Goal: Transaction & Acquisition: Purchase product/service

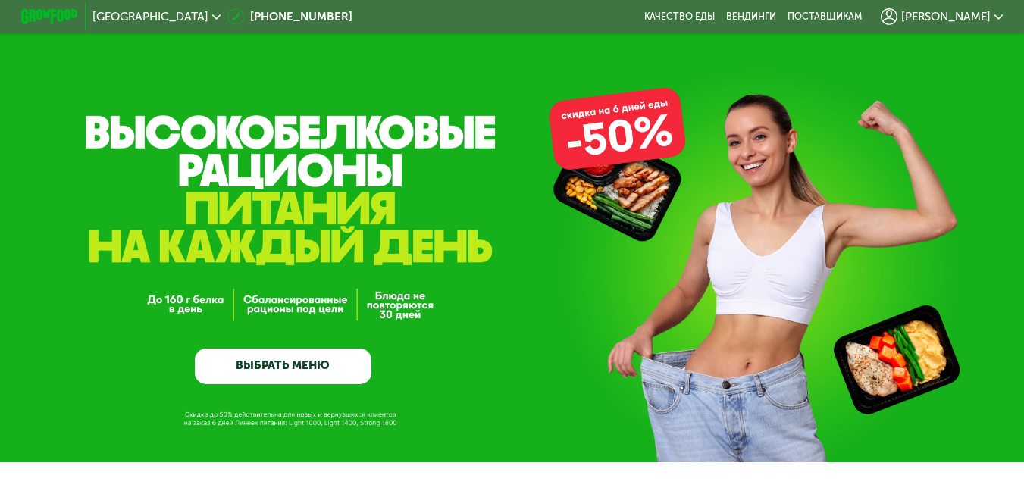
drag, startPoint x: 253, startPoint y: 363, endPoint x: 393, endPoint y: 368, distance: 139.6
click at [253, 365] on link "ВЫБРАТЬ МЕНЮ" at bounding box center [283, 367] width 177 height 36
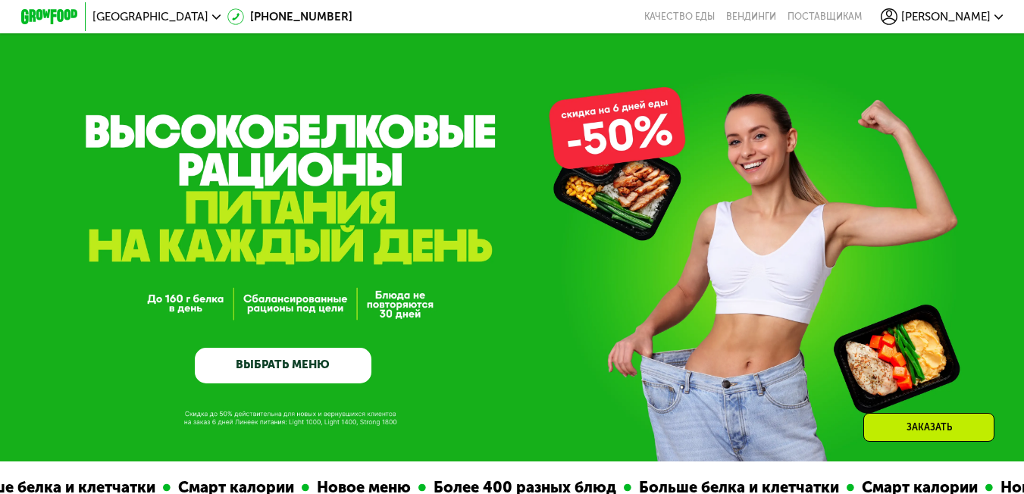
scroll to position [870, 0]
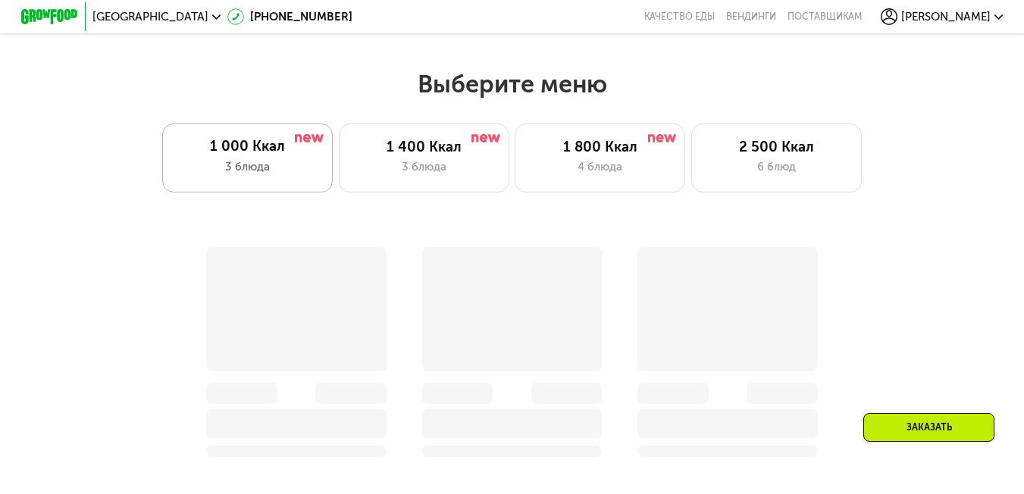
click at [240, 155] on div "1 000 Ккал" at bounding box center [248, 146] width 143 height 17
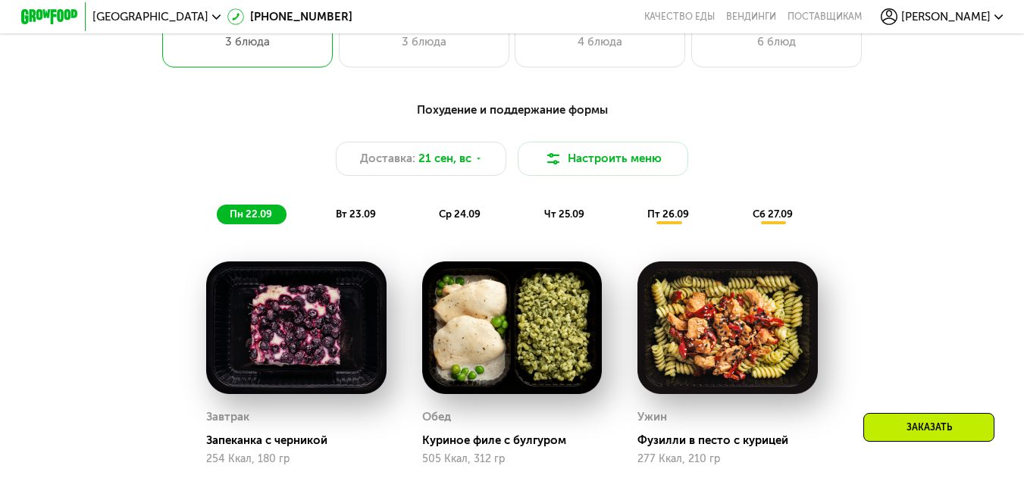
scroll to position [1022, 0]
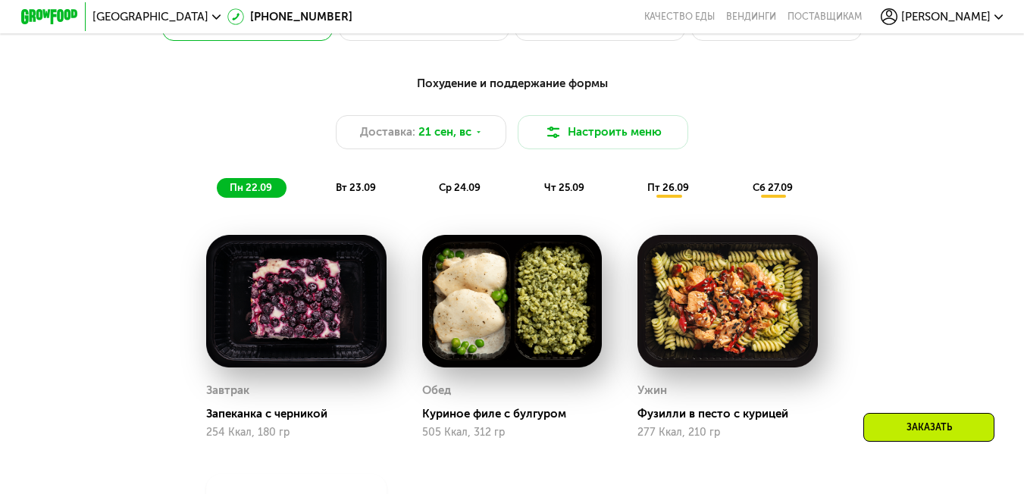
click at [669, 193] on span "пт 26.09" at bounding box center [668, 187] width 42 height 11
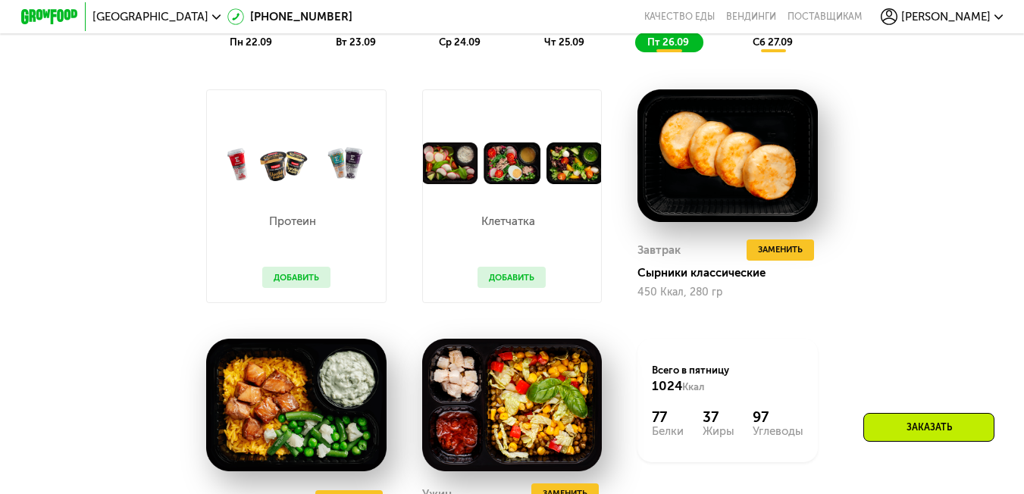
scroll to position [1174, 0]
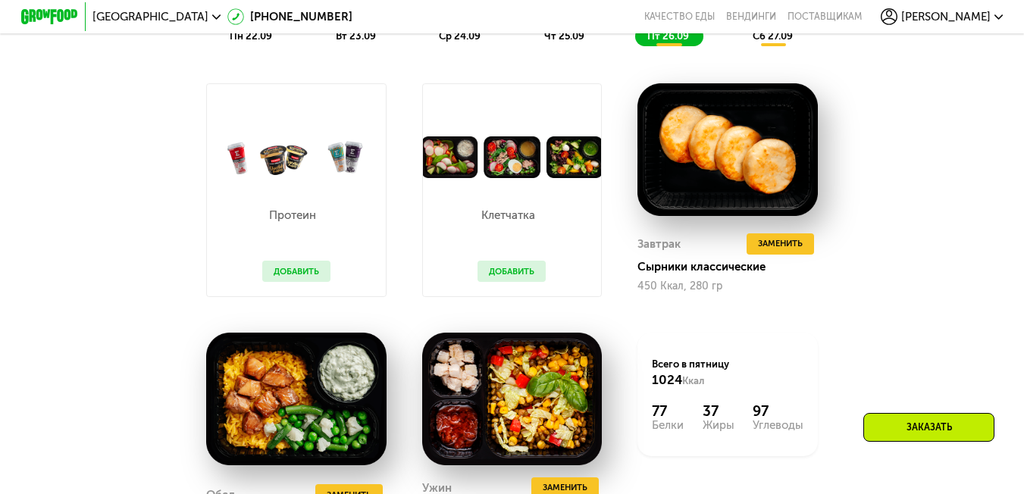
click at [510, 282] on button "Добавить" at bounding box center [512, 271] width 68 height 21
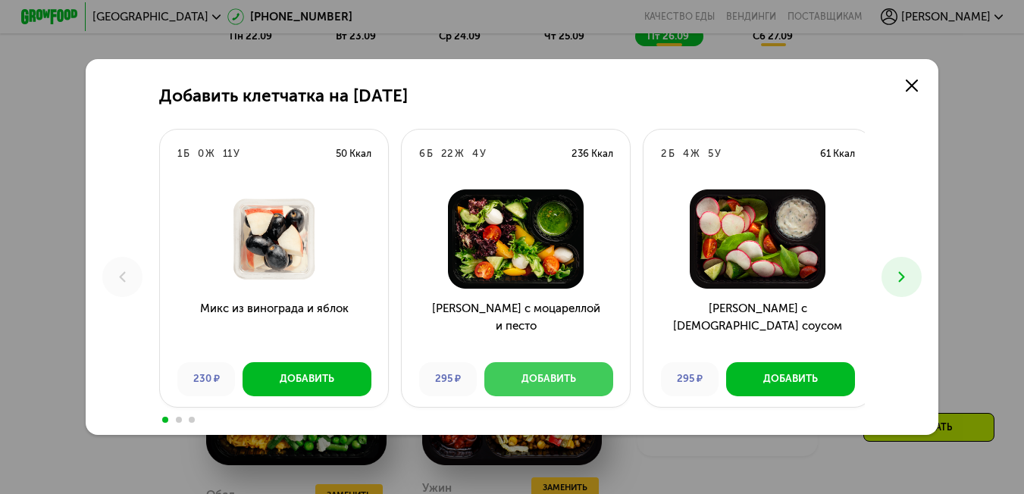
click at [599, 371] on button "Добавить" at bounding box center [548, 379] width 129 height 34
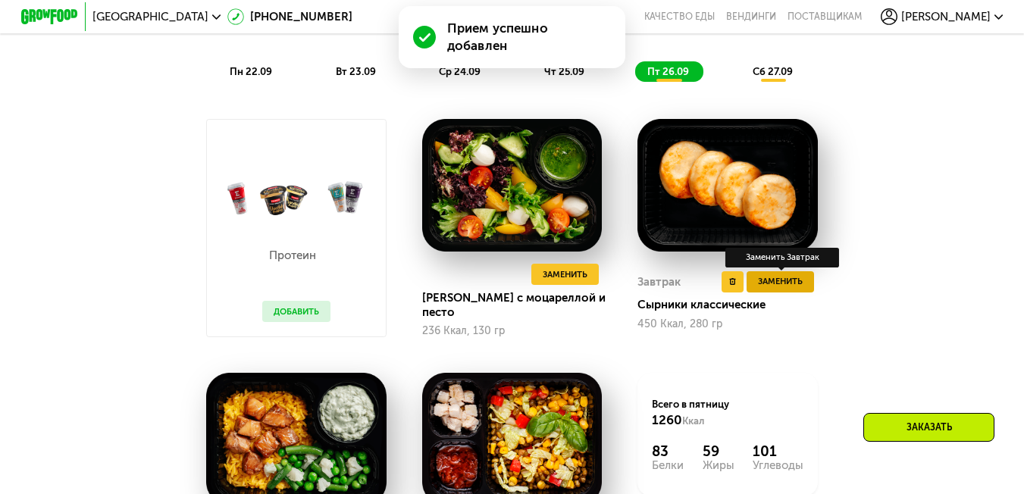
click at [779, 283] on button "Заменить" at bounding box center [780, 281] width 67 height 21
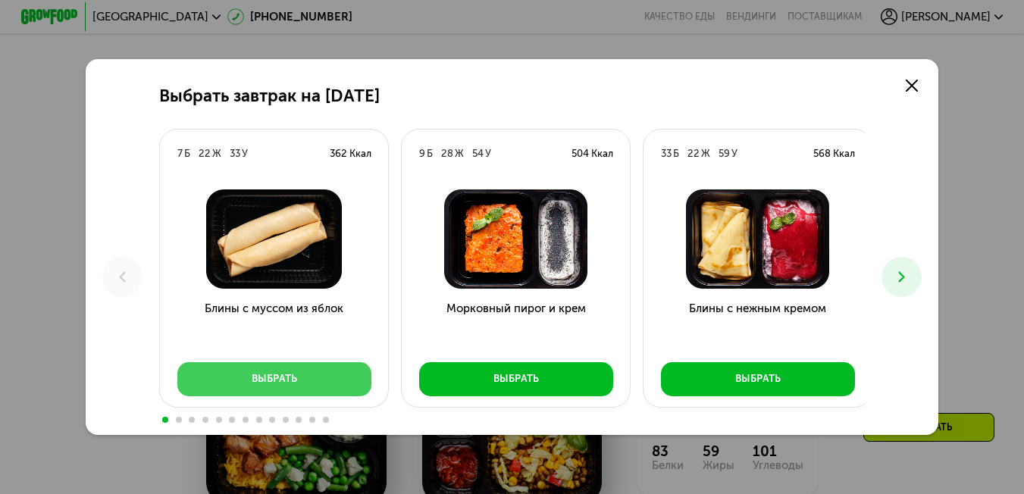
click at [318, 376] on button "Выбрать" at bounding box center [274, 379] width 194 height 34
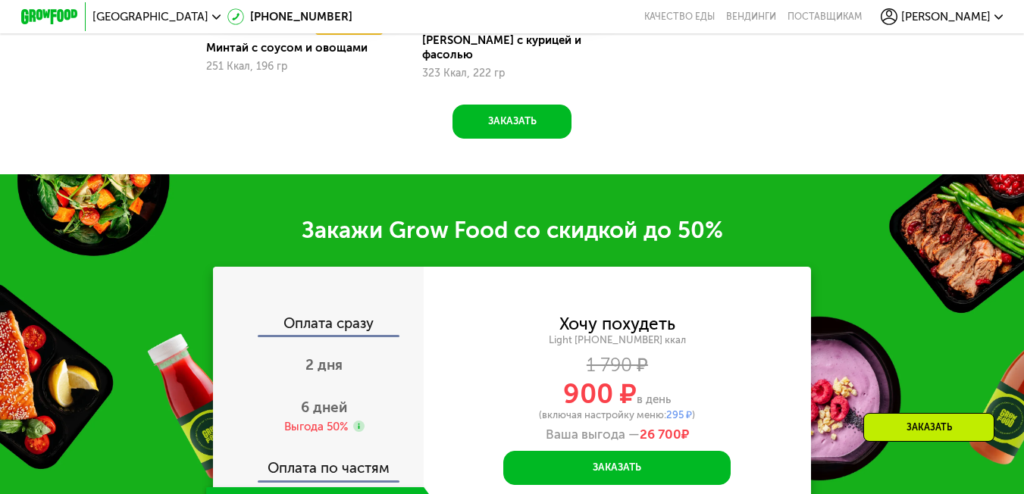
scroll to position [1856, 0]
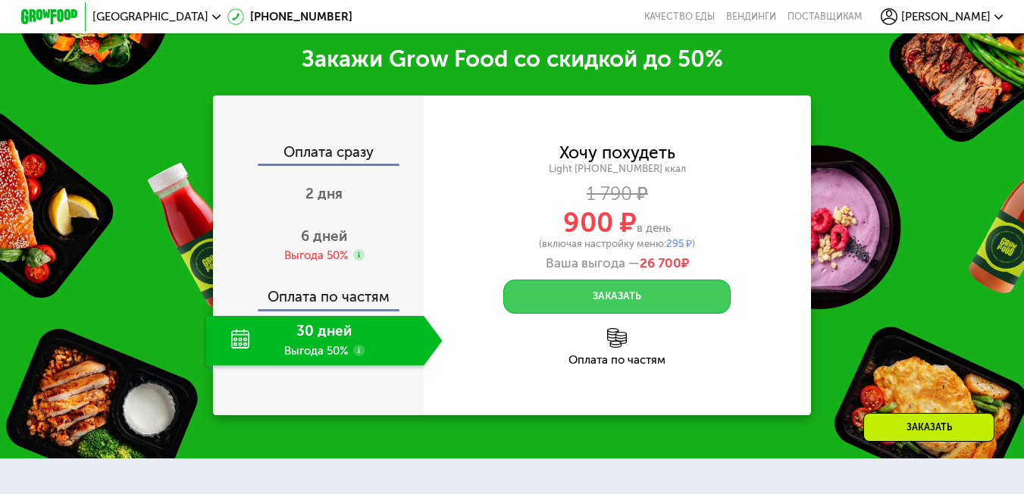
click at [587, 291] on button "Заказать" at bounding box center [616, 297] width 227 height 34
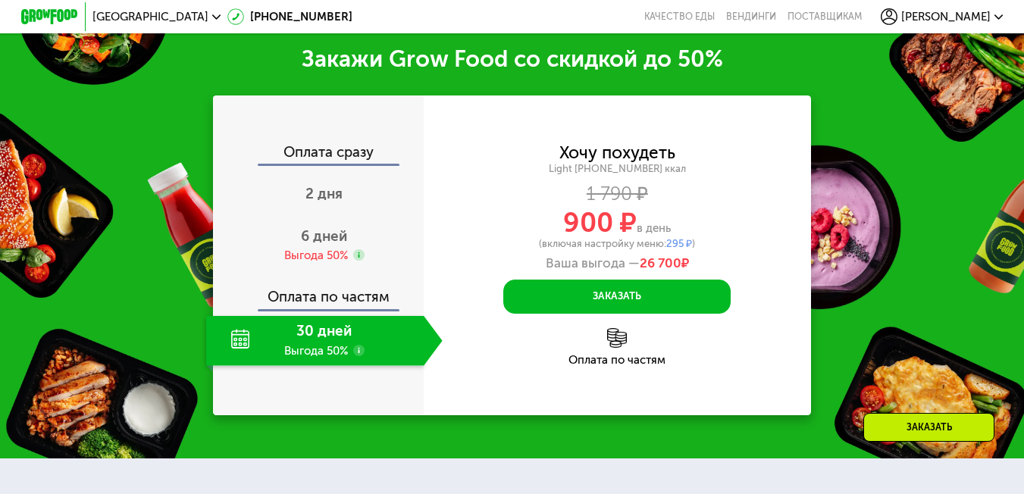
click at [936, 422] on div "Заказать" at bounding box center [929, 427] width 131 height 29
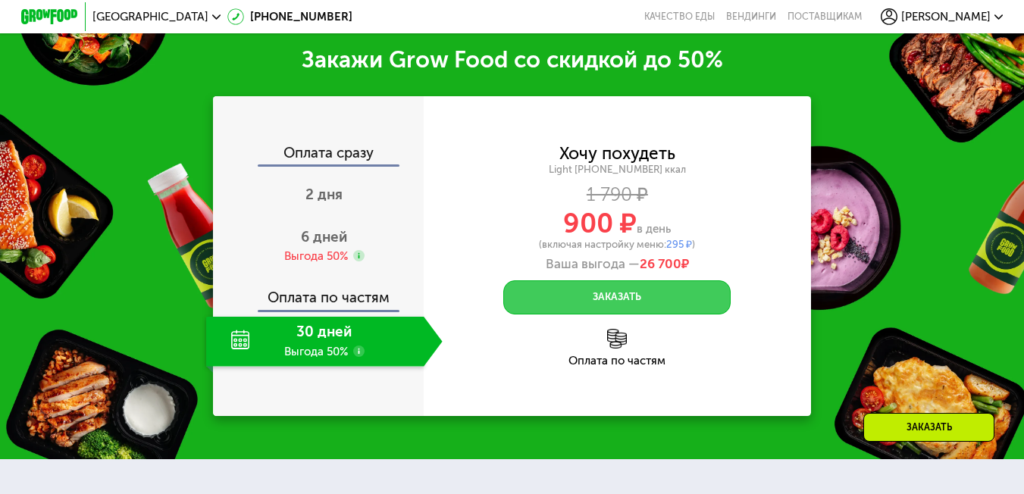
click at [597, 300] on button "Заказать" at bounding box center [616, 298] width 227 height 34
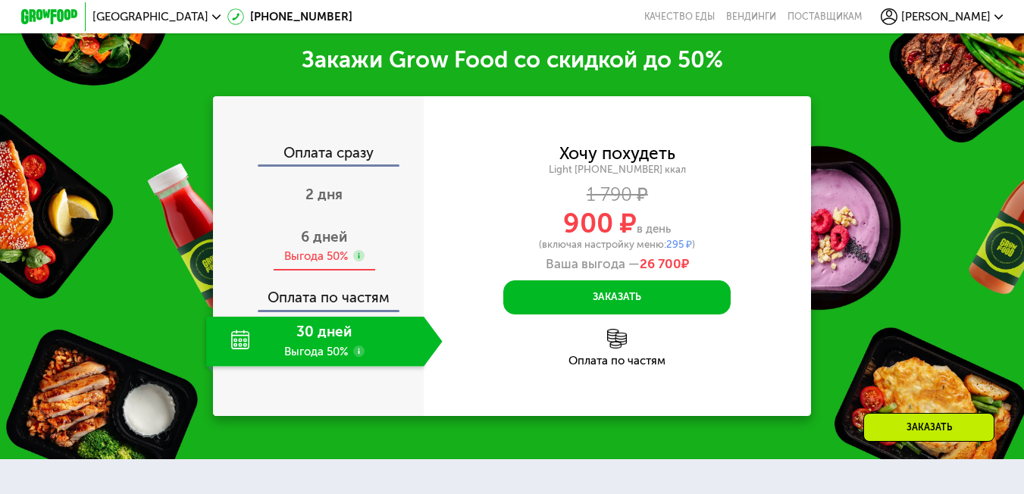
click at [318, 249] on div "Выгода 50%" at bounding box center [316, 257] width 64 height 16
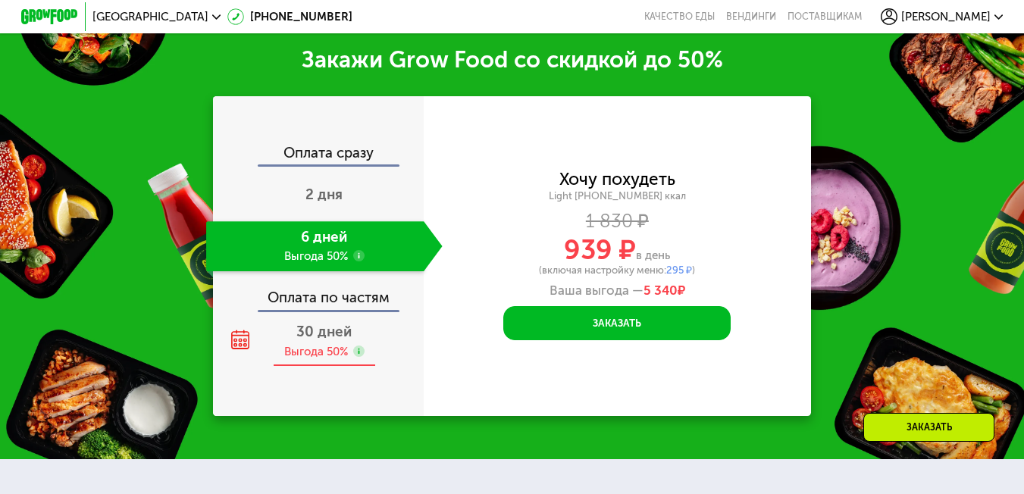
click at [303, 349] on div "Выгода 50%" at bounding box center [316, 352] width 64 height 16
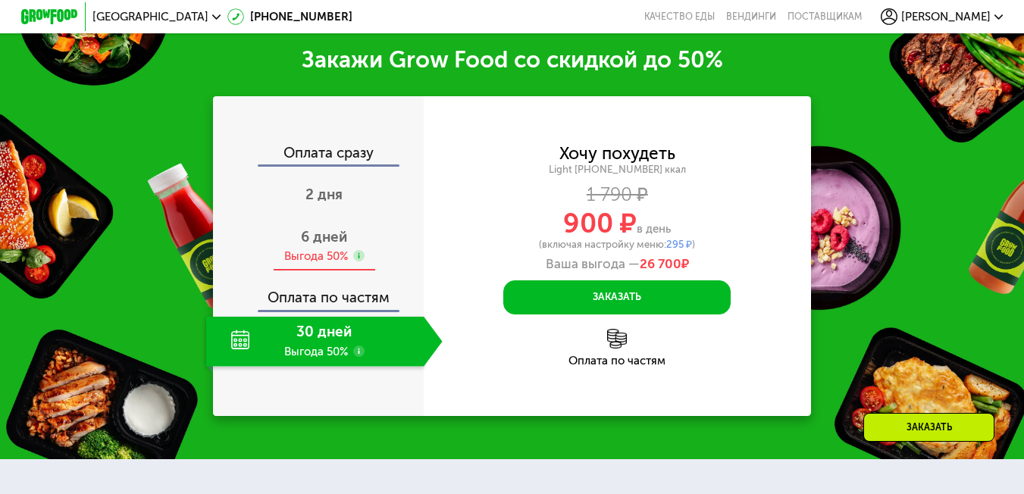
click at [321, 235] on span "6 дней" at bounding box center [324, 236] width 46 height 17
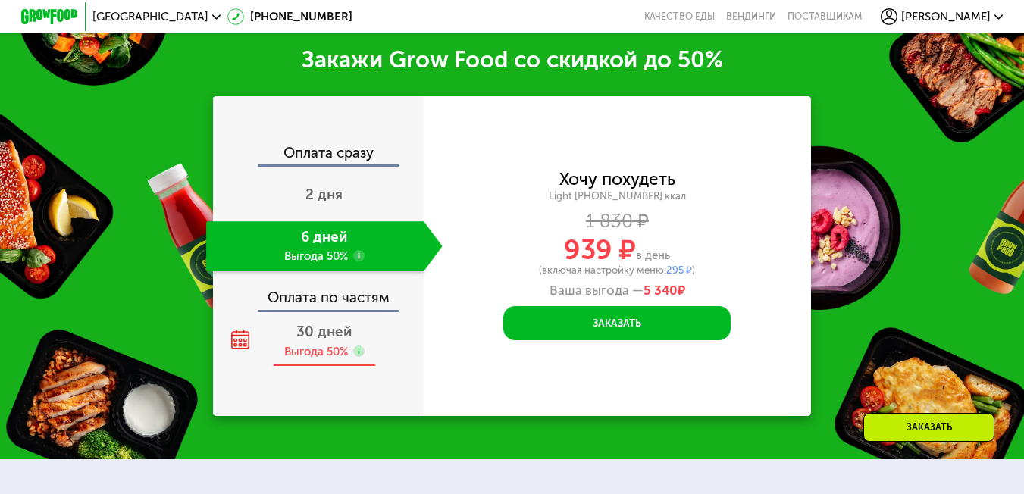
click at [331, 330] on span "30 дней" at bounding box center [323, 331] width 55 height 17
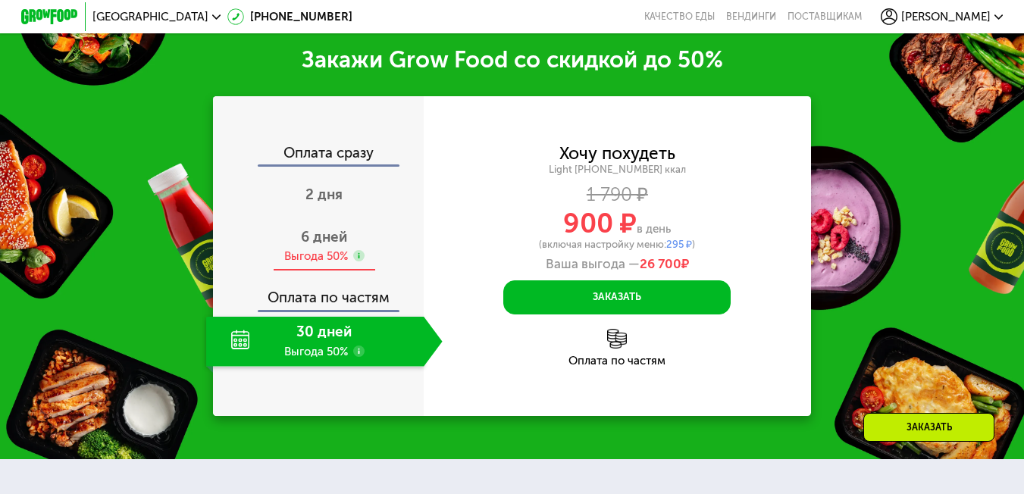
click at [342, 237] on span "6 дней" at bounding box center [324, 236] width 46 height 17
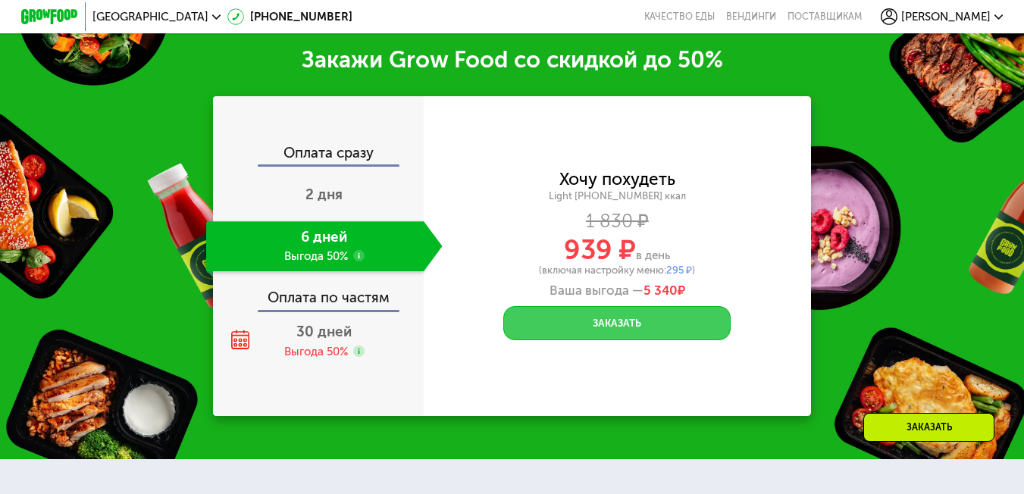
click at [610, 323] on button "Заказать" at bounding box center [616, 323] width 227 height 34
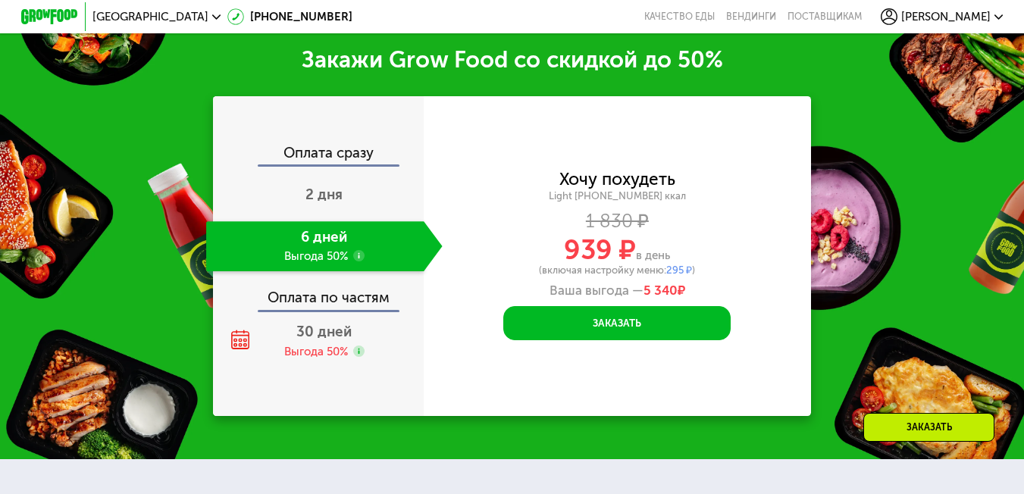
click at [911, 397] on div "Закажи Grow Food со скидкой до 50% Оплата сразу 2 дня 6 дней Выгода 50% Оплата …" at bounding box center [512, 231] width 1024 height 455
click at [923, 422] on div "Заказать" at bounding box center [929, 427] width 131 height 29
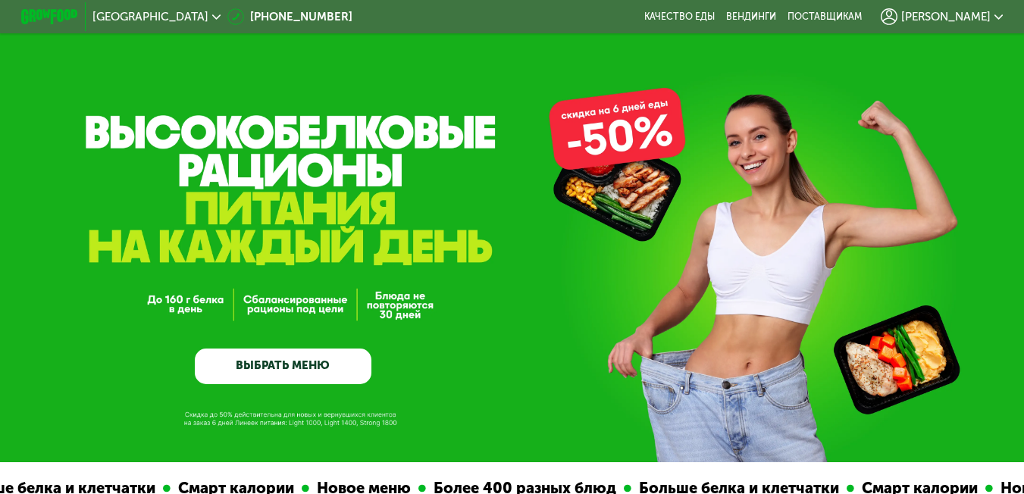
click at [967, 12] on span "[PERSON_NAME]" at bounding box center [945, 16] width 89 height 11
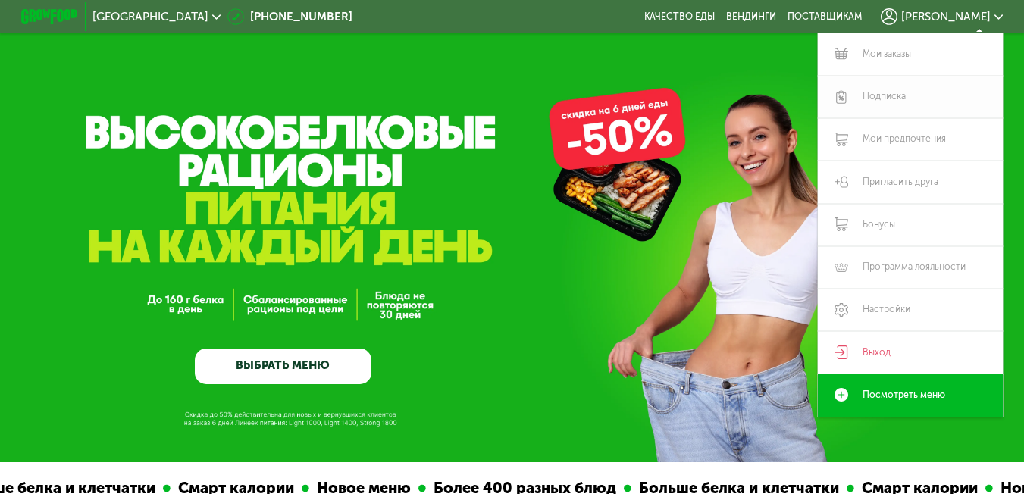
click at [886, 99] on link "Подписка" at bounding box center [910, 97] width 185 height 42
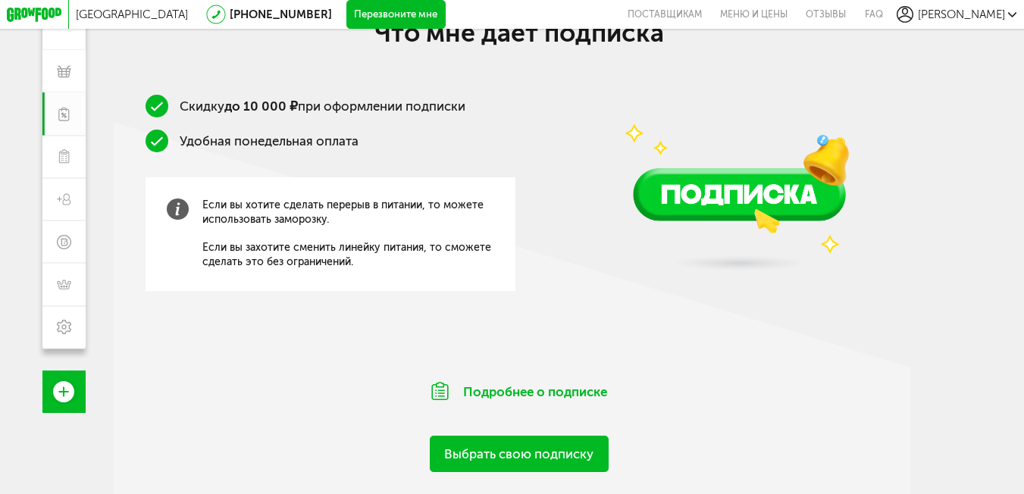
scroll to position [152, 0]
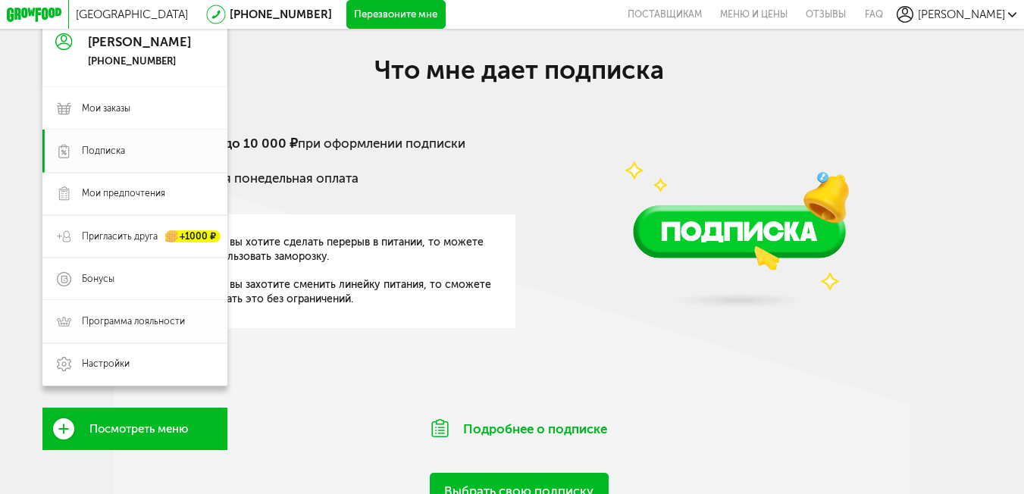
click at [114, 325] on span "Программа лояльности" at bounding box center [133, 321] width 103 height 13
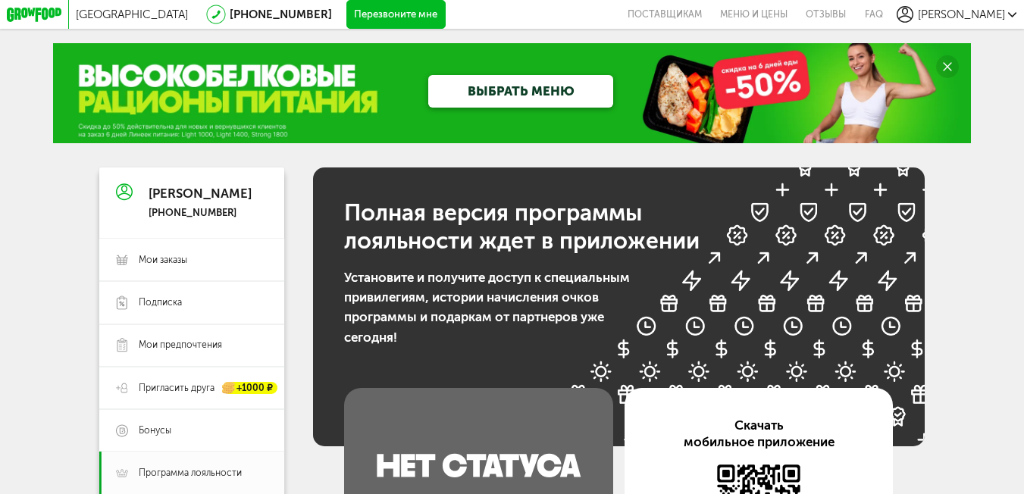
click at [492, 86] on link "ВЫБРАТЬ МЕНЮ" at bounding box center [520, 91] width 185 height 32
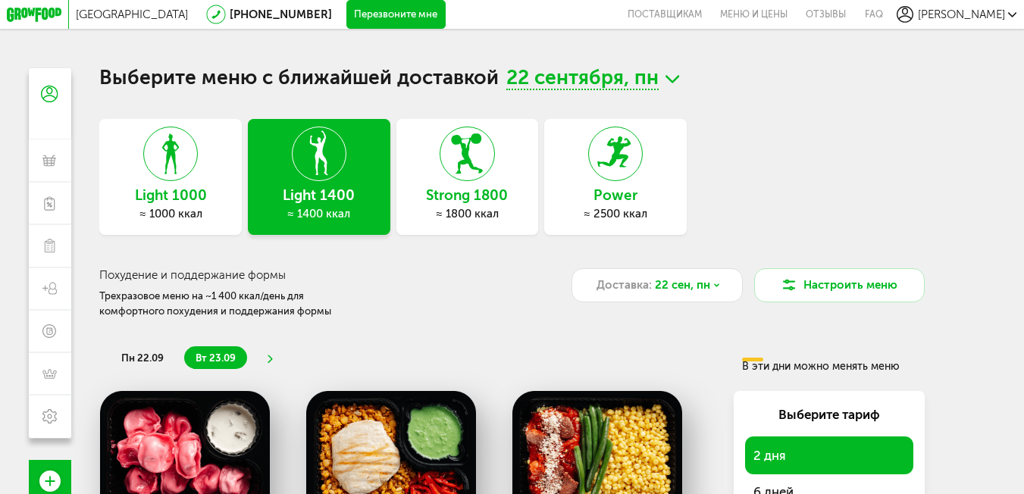
click at [172, 179] on icon at bounding box center [170, 154] width 53 height 55
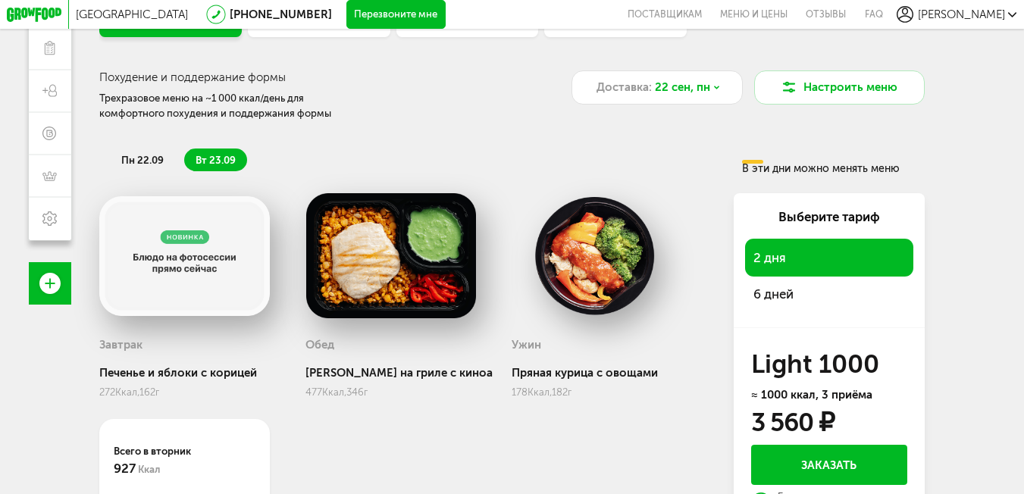
scroll to position [227, 0]
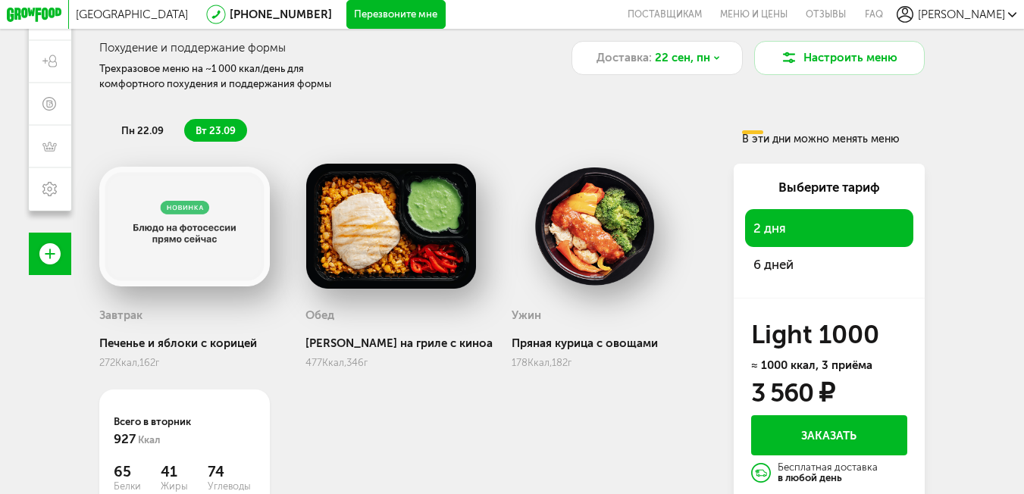
click at [779, 263] on span "6 дней" at bounding box center [829, 265] width 151 height 20
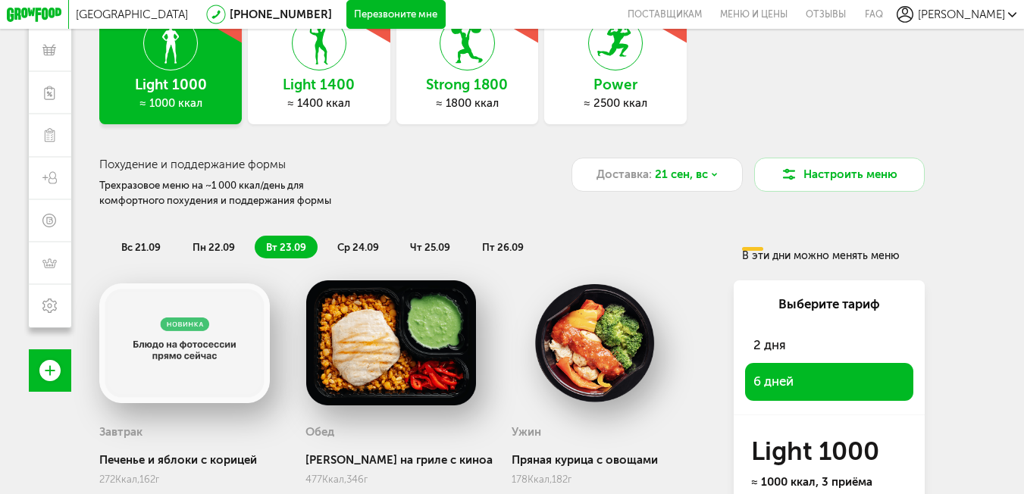
scroll to position [0, 0]
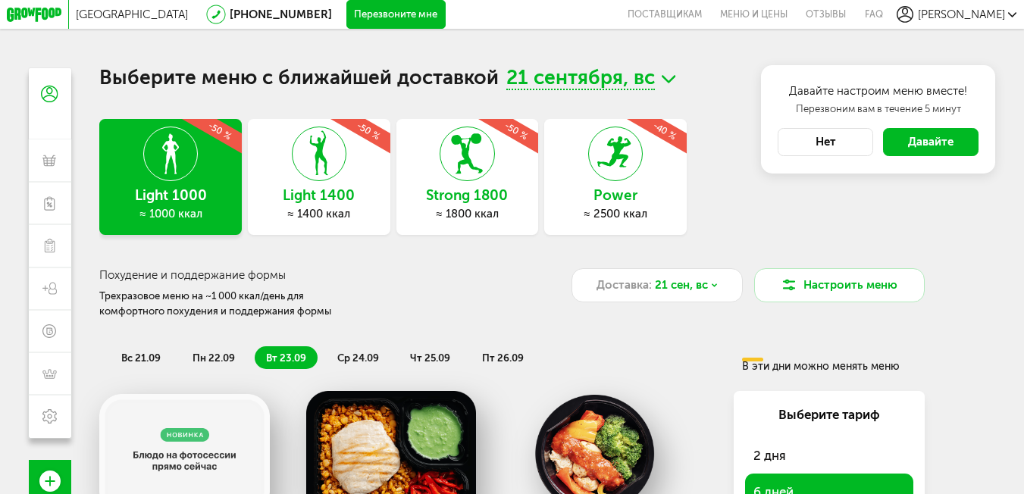
click at [917, 146] on span "Давайте" at bounding box center [930, 142] width 45 height 14
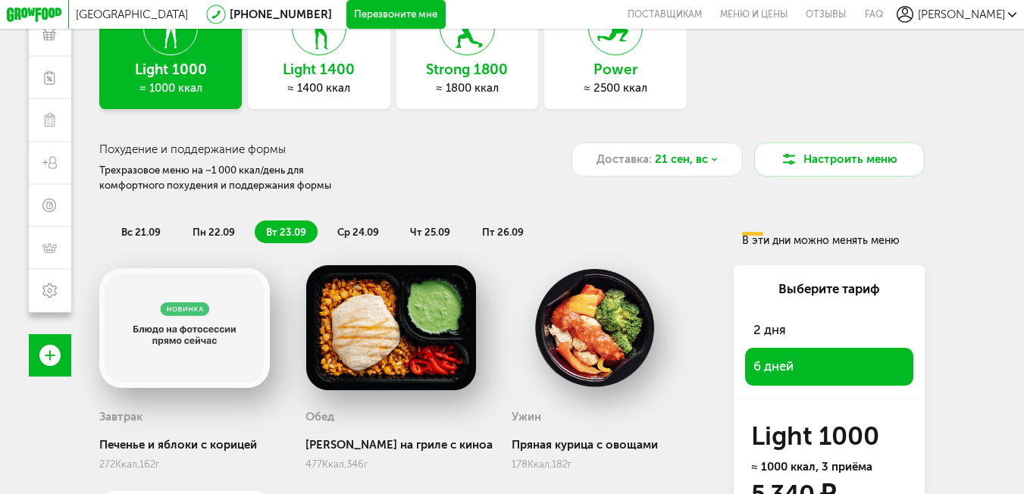
scroll to position [152, 0]
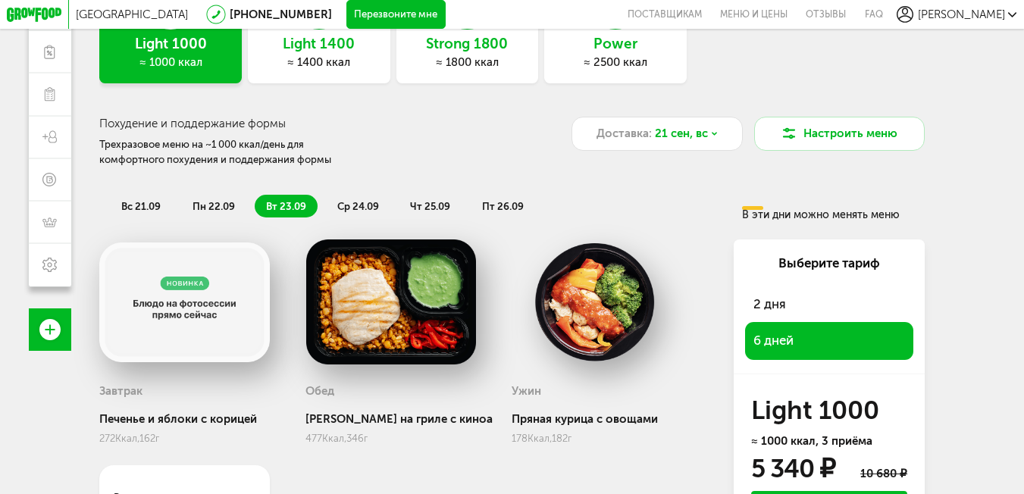
click at [121, 210] on span "вс 21.09" at bounding box center [140, 206] width 39 height 11
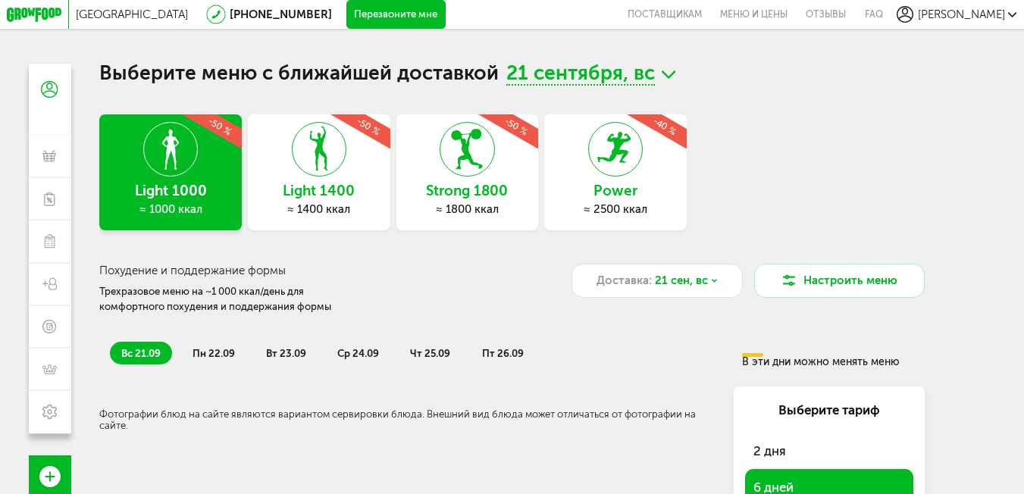
scroll to position [0, 0]
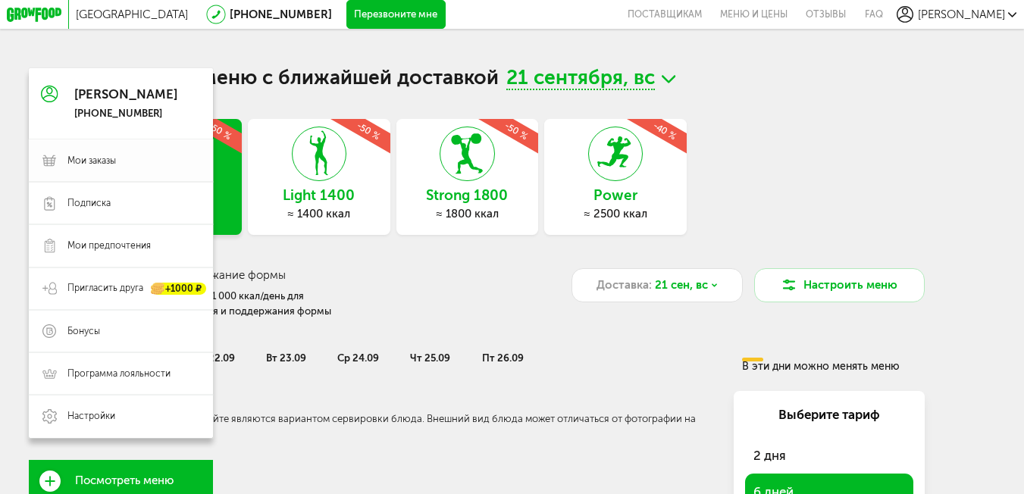
click at [44, 161] on icon at bounding box center [49, 161] width 14 height 14
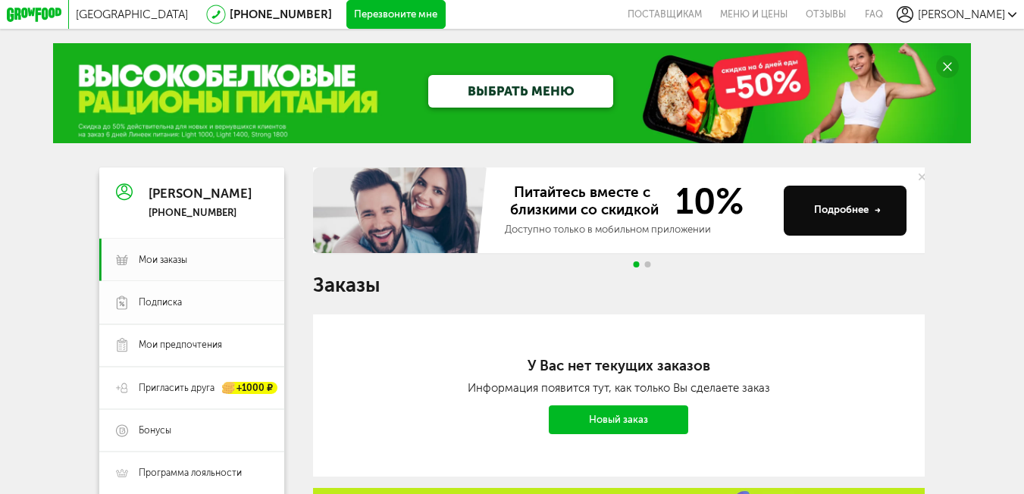
click at [172, 313] on link "Подписка" at bounding box center [191, 302] width 185 height 42
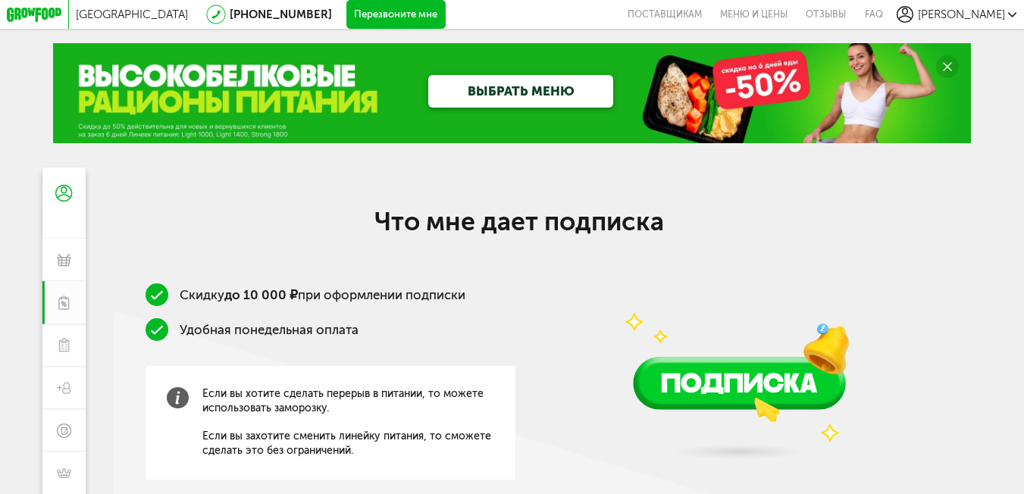
scroll to position [76, 0]
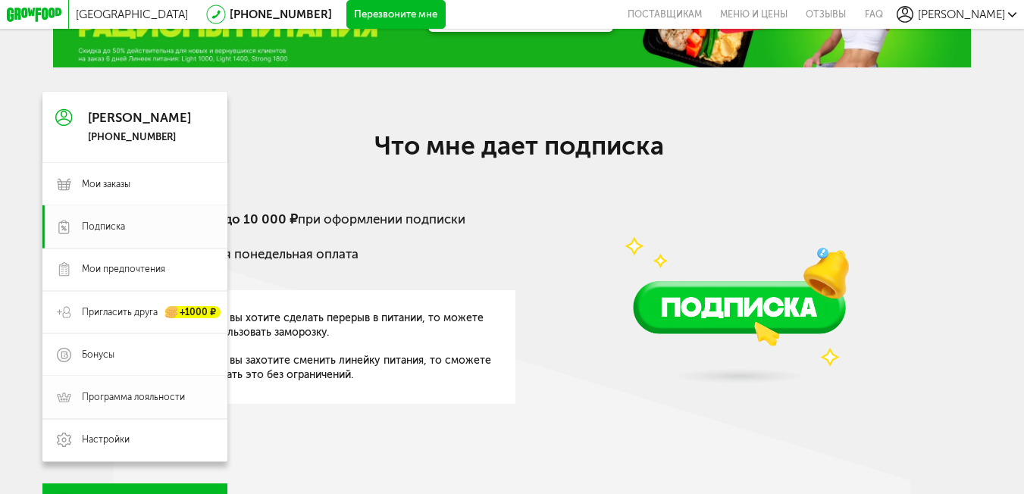
click at [86, 401] on span "Программа лояльности" at bounding box center [133, 397] width 103 height 13
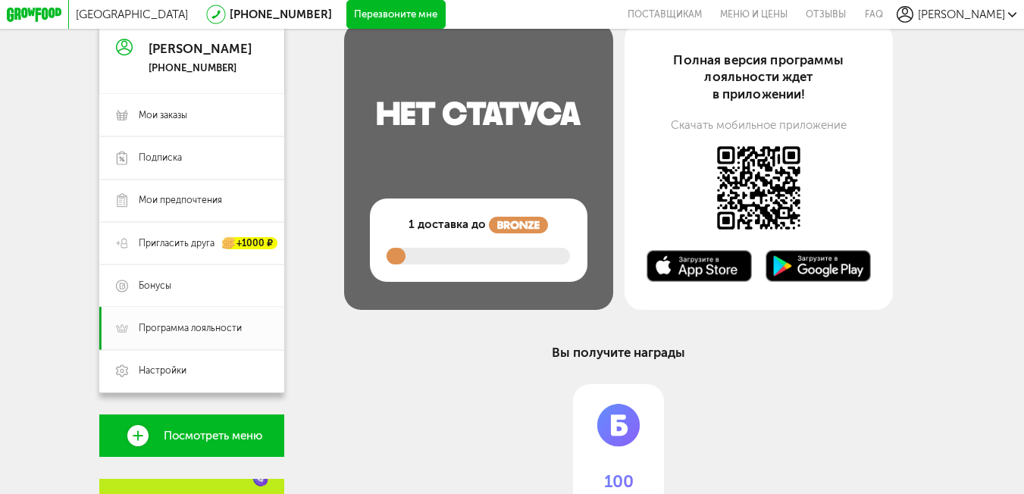
scroll to position [303, 0]
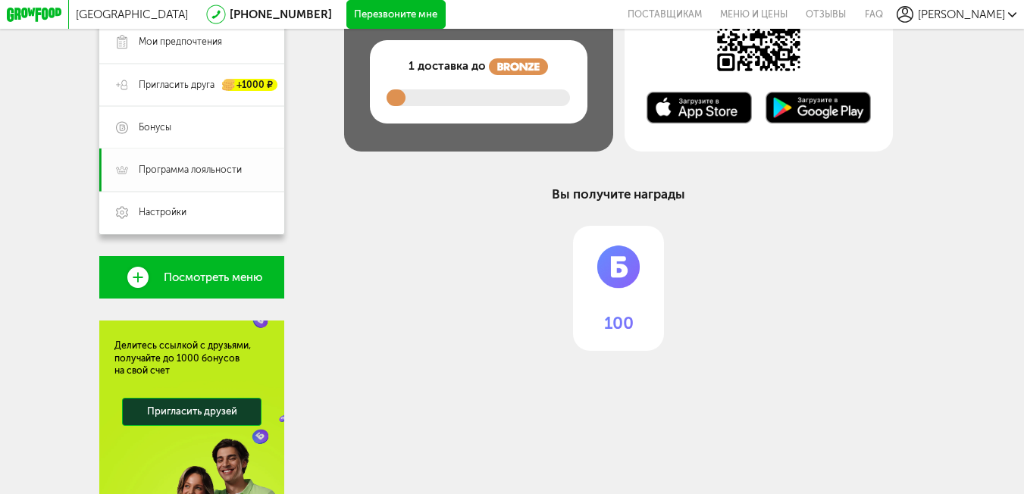
click at [199, 170] on span "Программа лояльности" at bounding box center [190, 170] width 103 height 13
click at [169, 171] on span "Программа лояльности" at bounding box center [190, 170] width 103 height 13
click at [177, 174] on span "Программа лояльности" at bounding box center [190, 170] width 103 height 13
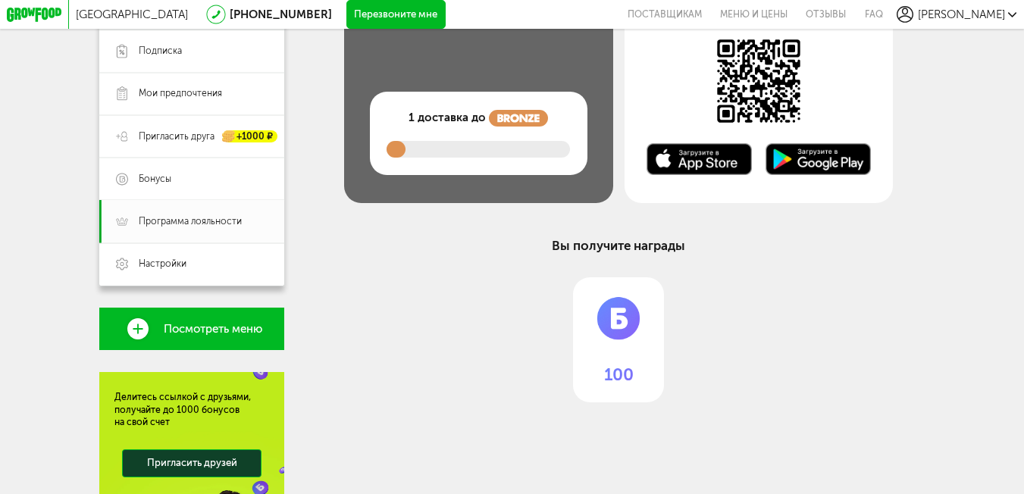
scroll to position [227, 0]
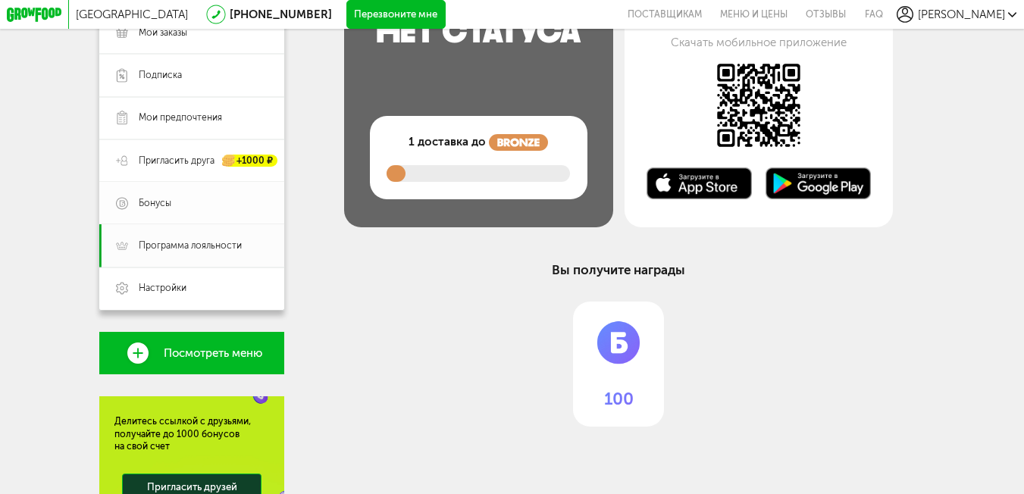
click at [184, 210] on span "Бонусы" at bounding box center [204, 203] width 130 height 13
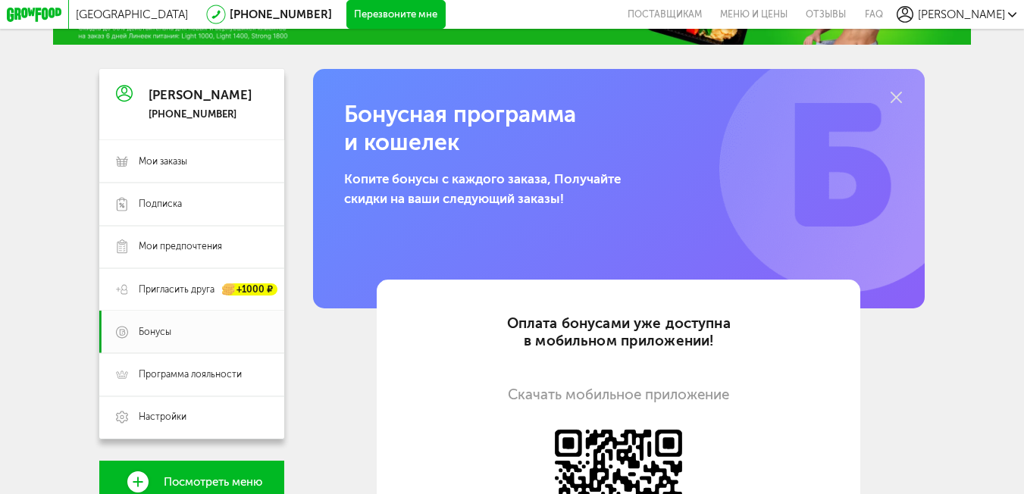
scroll to position [61, 0]
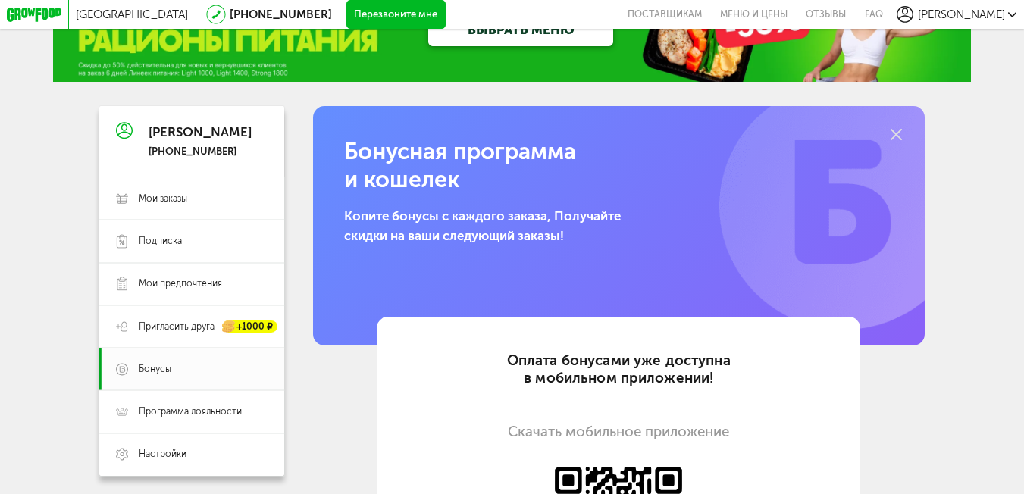
click at [898, 136] on icon at bounding box center [896, 134] width 11 height 11
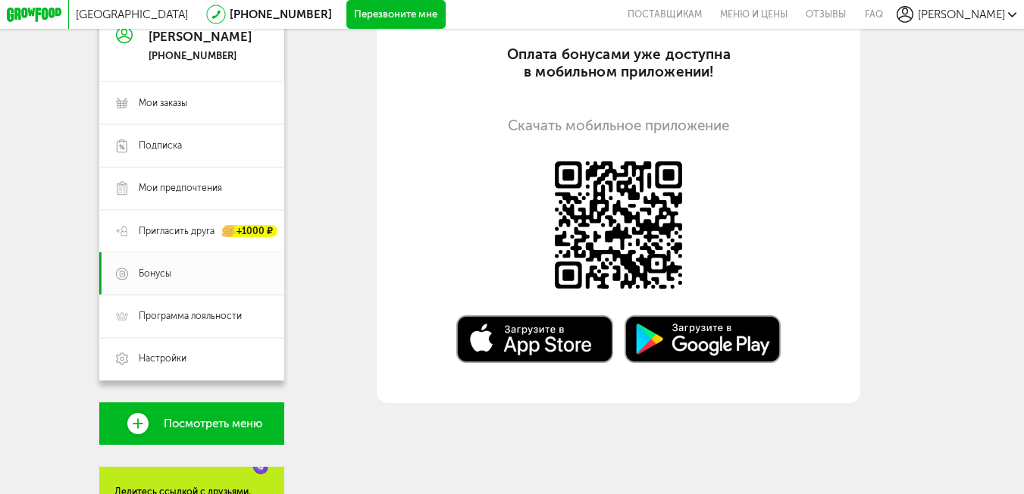
scroll to position [137, 0]
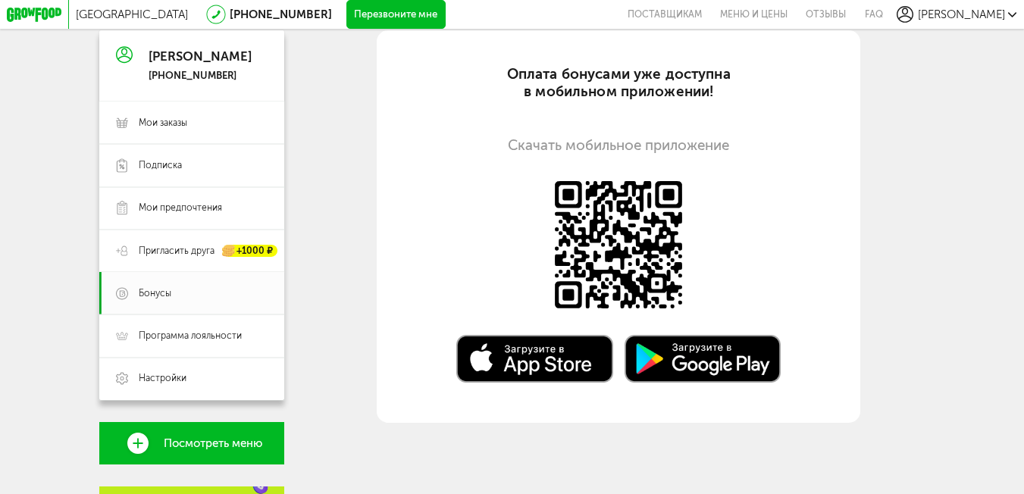
click at [225, 439] on link "Посмотреть меню" at bounding box center [191, 443] width 185 height 42
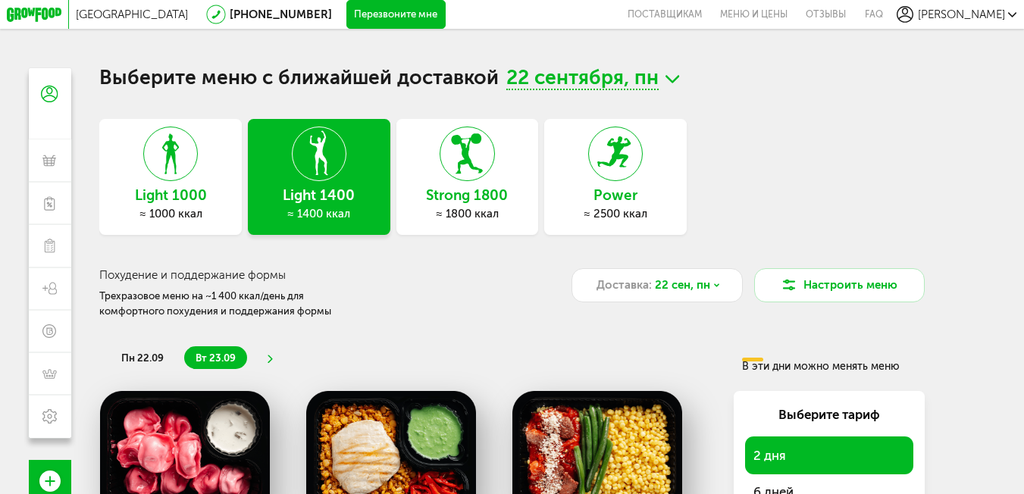
click at [127, 145] on div "Light 1000 ≈ 1000 ккал" at bounding box center [170, 177] width 143 height 116
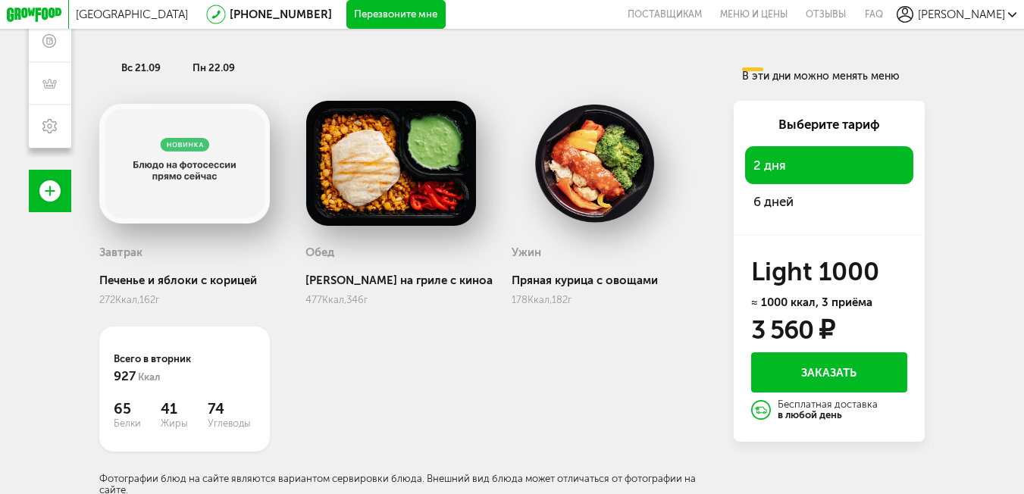
scroll to position [300, 0]
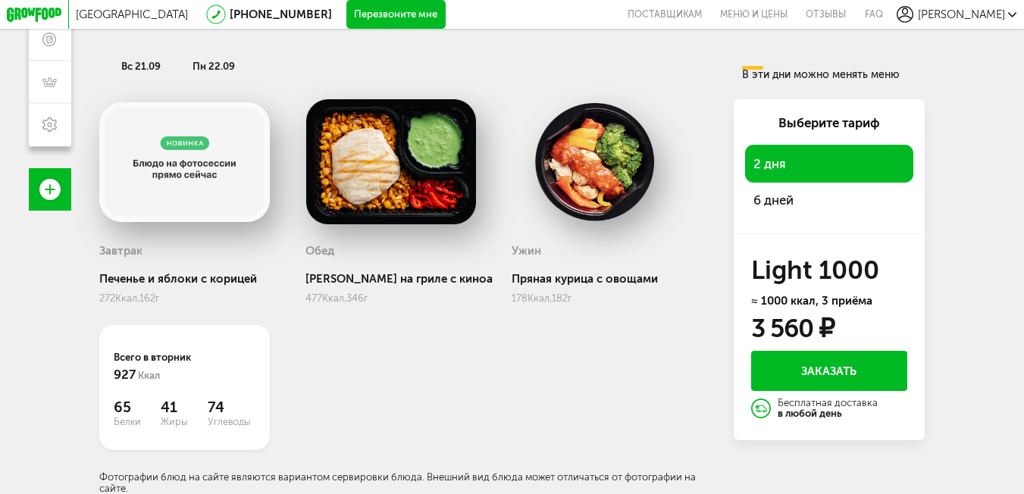
click at [786, 197] on span "6 дней" at bounding box center [829, 200] width 151 height 20
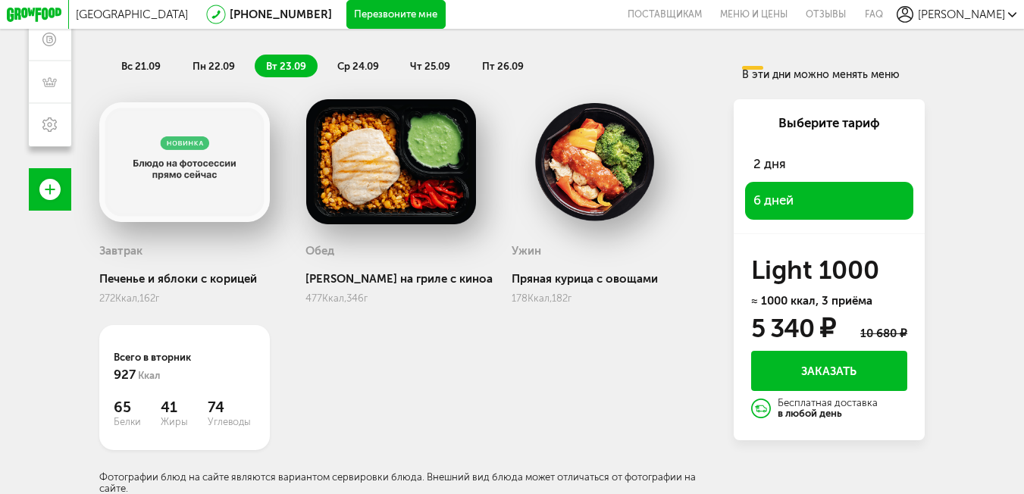
click at [136, 55] on li "вс 21.09" at bounding box center [141, 66] width 62 height 23
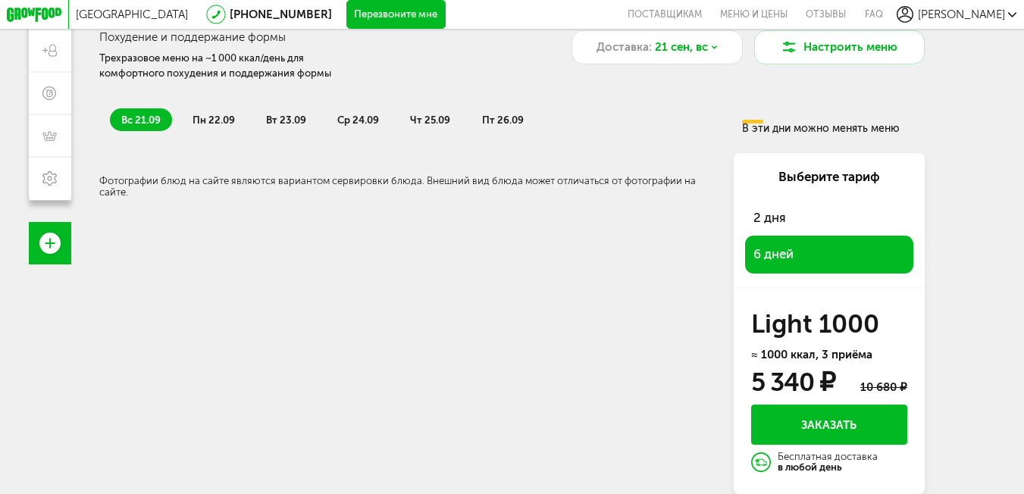
scroll to position [246, 0]
click at [203, 118] on span "пн 22.09" at bounding box center [214, 119] width 42 height 11
click at [277, 114] on span "вт 23.09" at bounding box center [286, 119] width 40 height 11
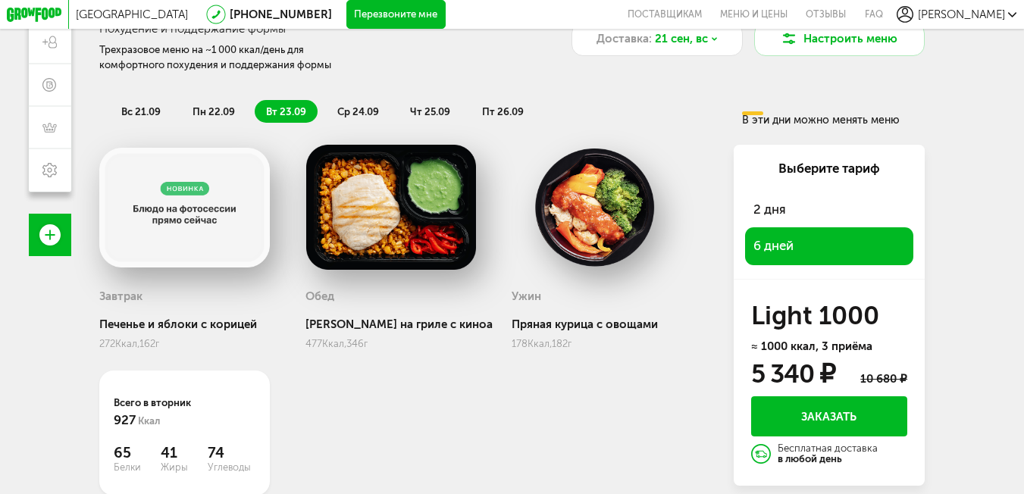
scroll to position [300, 0]
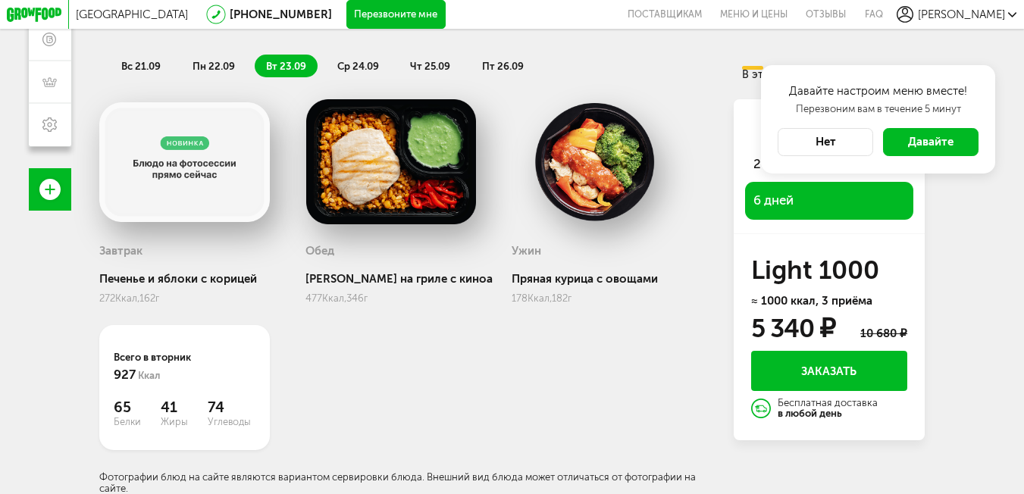
click at [823, 137] on button "Нет" at bounding box center [826, 142] width 96 height 29
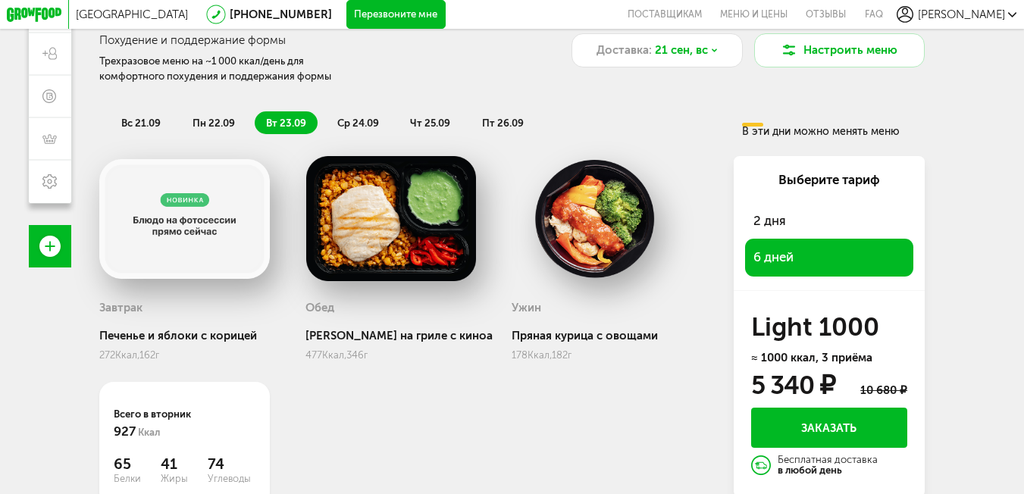
scroll to position [149, 0]
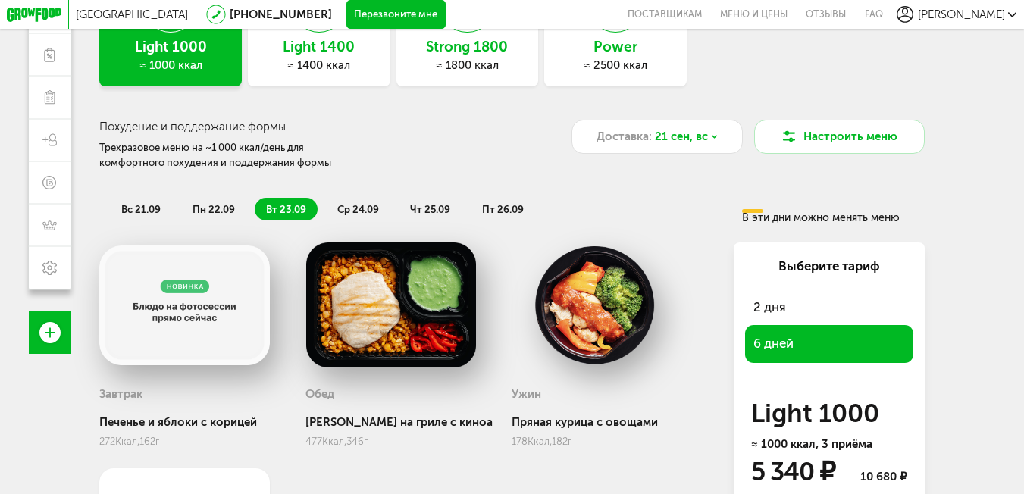
click at [365, 208] on span "ср 24.09" at bounding box center [358, 209] width 42 height 11
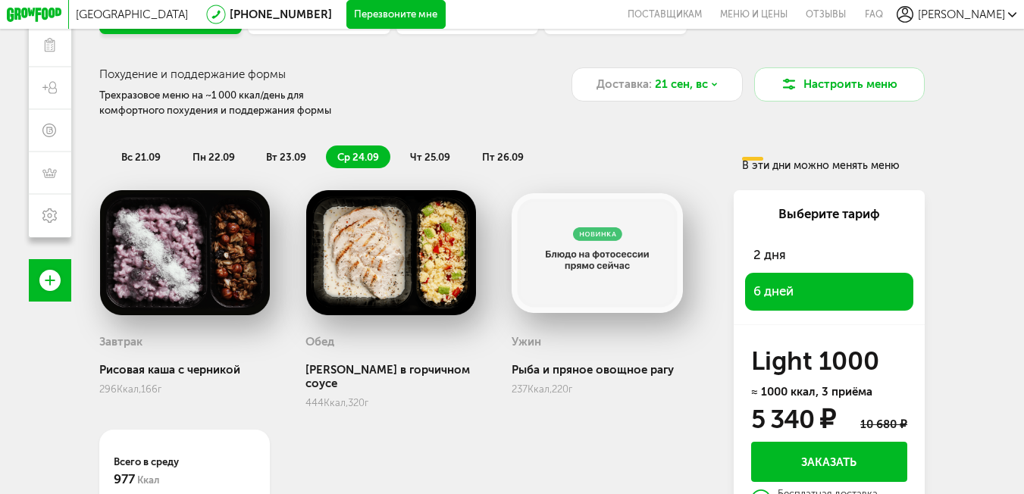
scroll to position [300, 0]
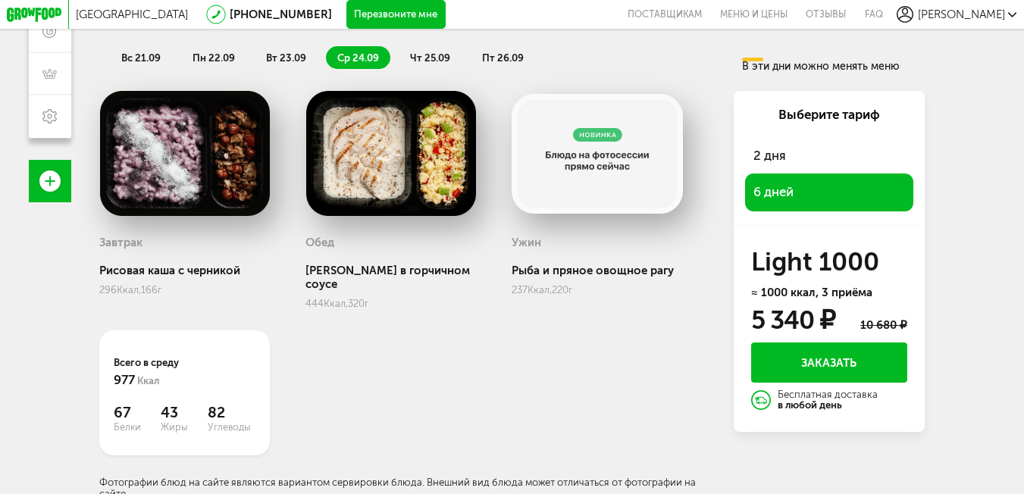
click at [438, 58] on span "чт 25.09" at bounding box center [430, 57] width 40 height 11
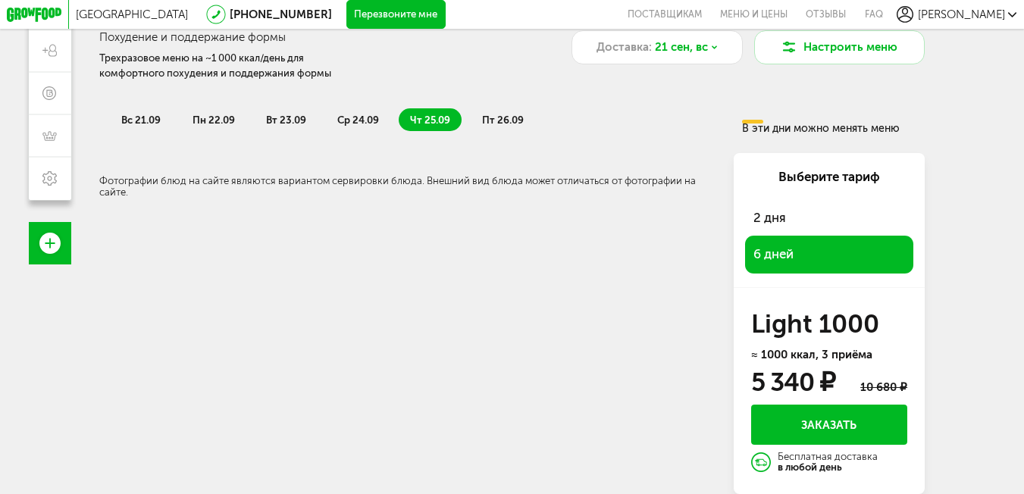
scroll to position [246, 0]
click at [506, 116] on span "пт 26.09" at bounding box center [503, 119] width 42 height 11
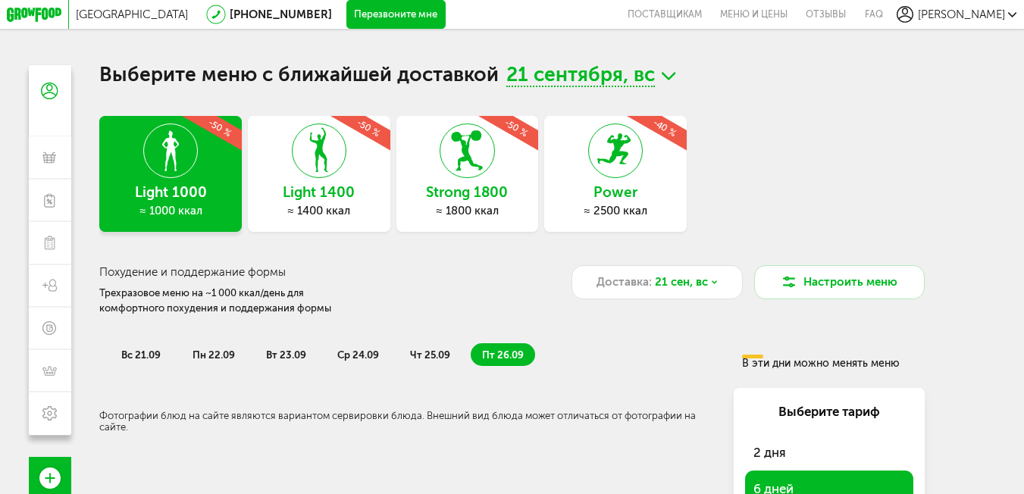
scroll to position [0, 0]
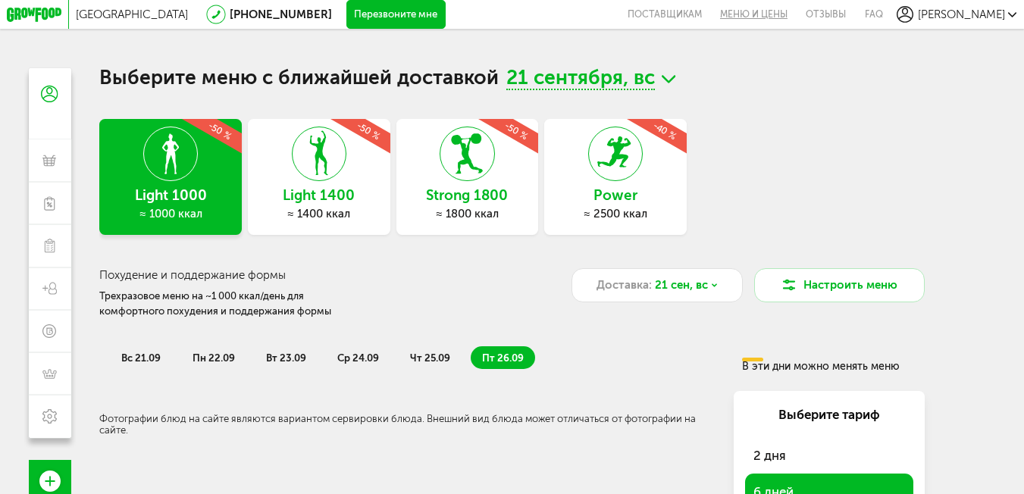
click at [797, 14] on link "Меню и цены" at bounding box center [754, 14] width 86 height 29
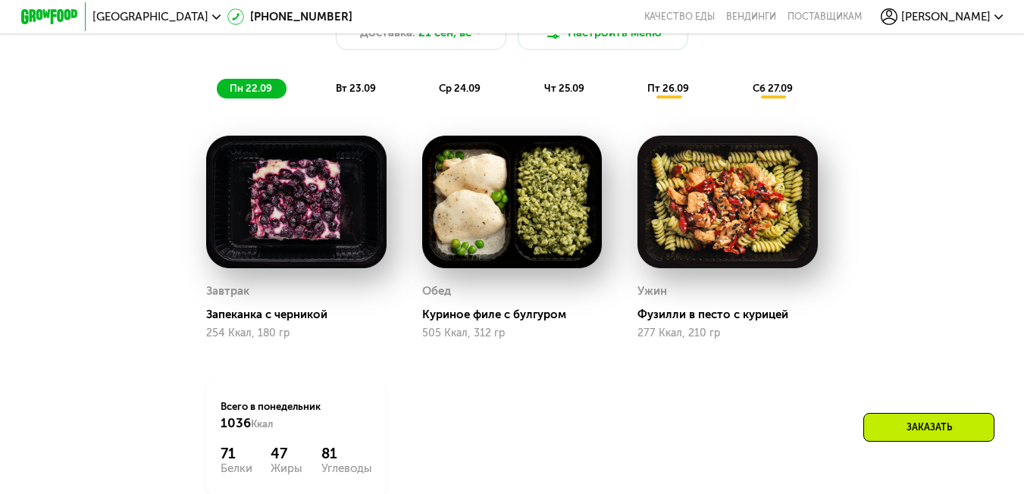
scroll to position [1022, 0]
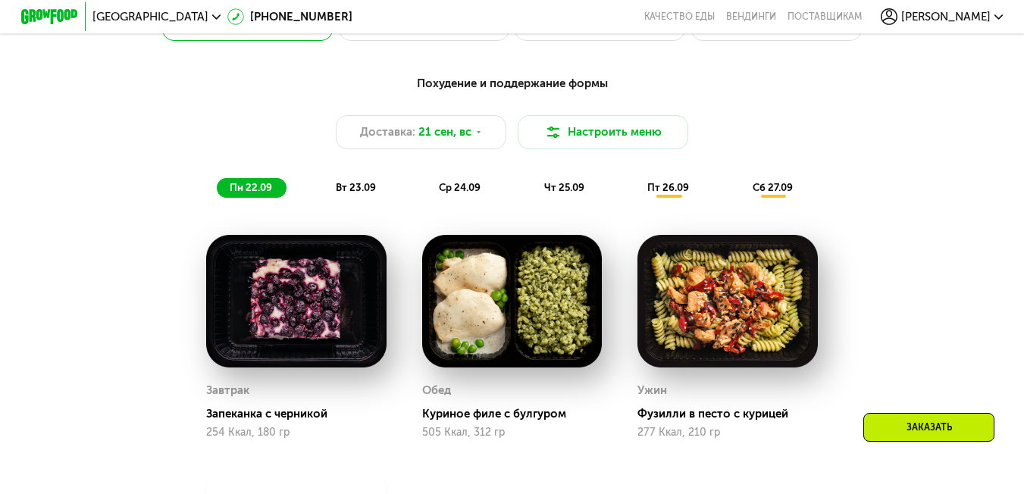
click at [667, 193] on span "пт 26.09" at bounding box center [668, 187] width 42 height 11
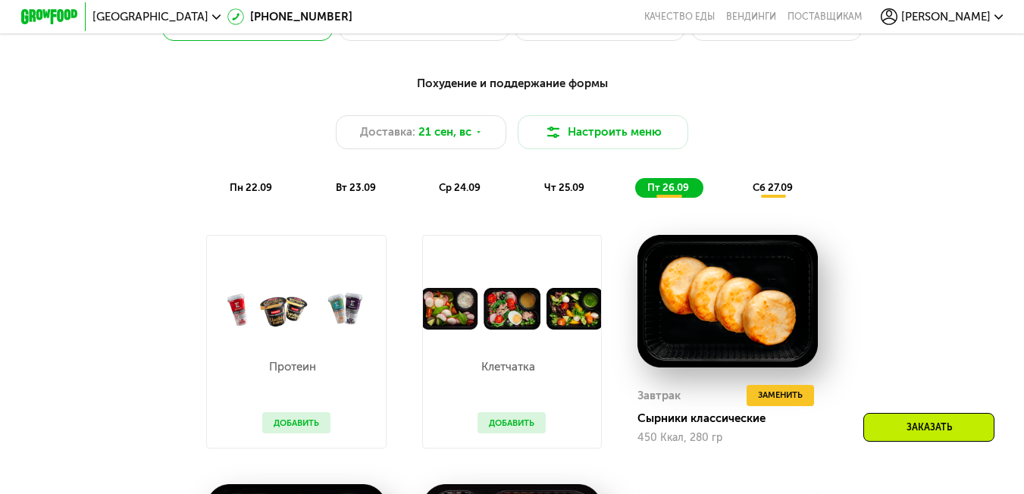
click at [494, 434] on button "Добавить" at bounding box center [512, 422] width 68 height 21
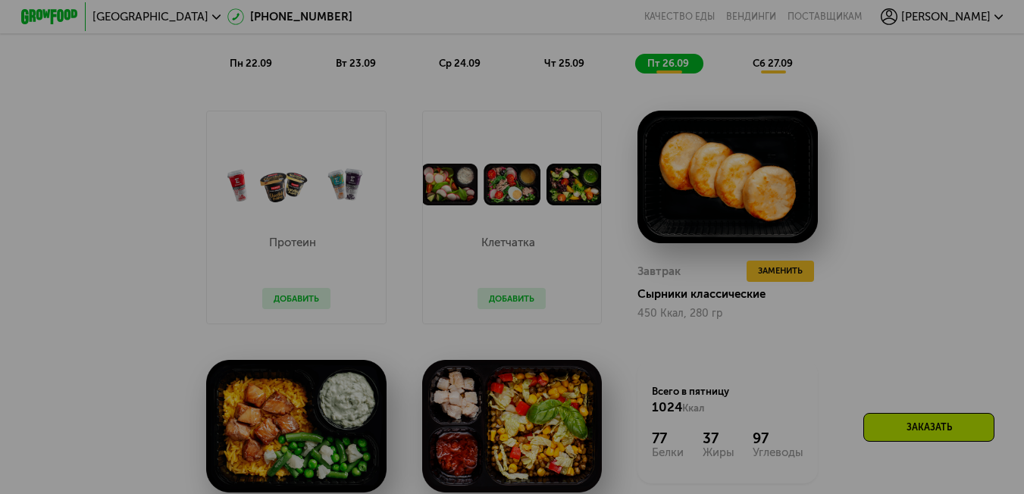
scroll to position [1174, 0]
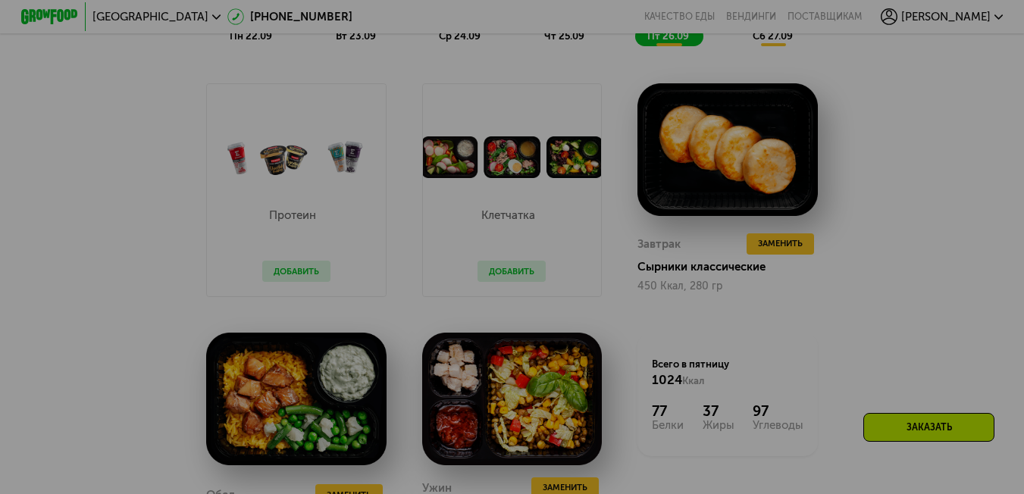
click at [508, 278] on div at bounding box center [512, 247] width 1024 height 494
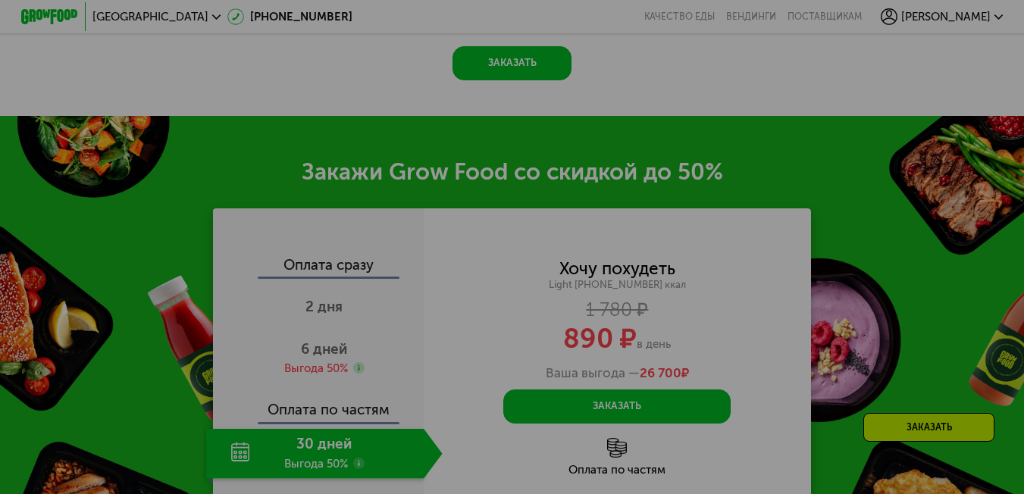
scroll to position [1704, 0]
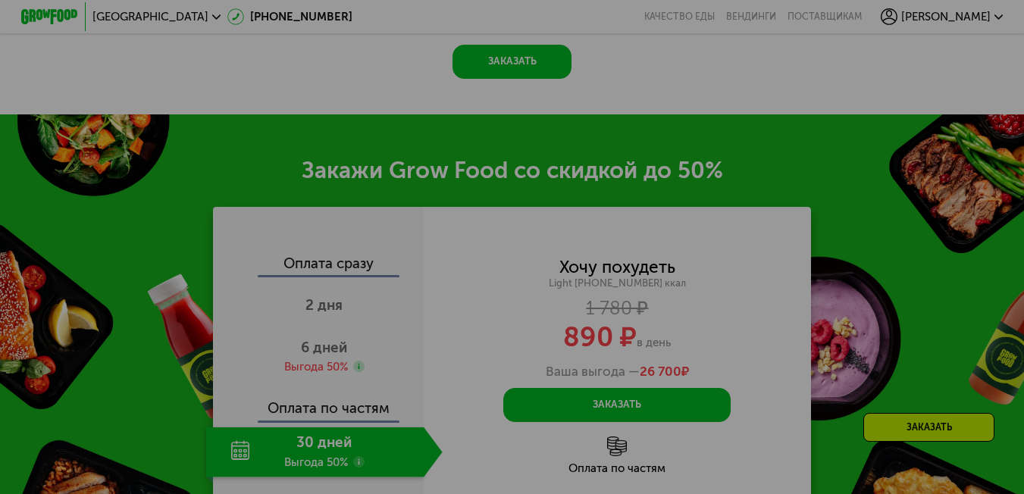
click at [635, 221] on div at bounding box center [512, 247] width 1024 height 494
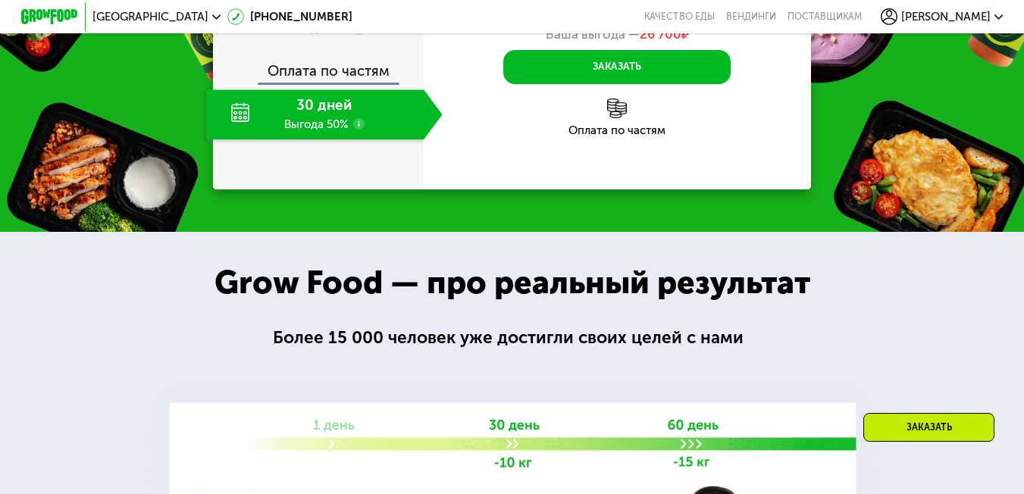
scroll to position [1856, 0]
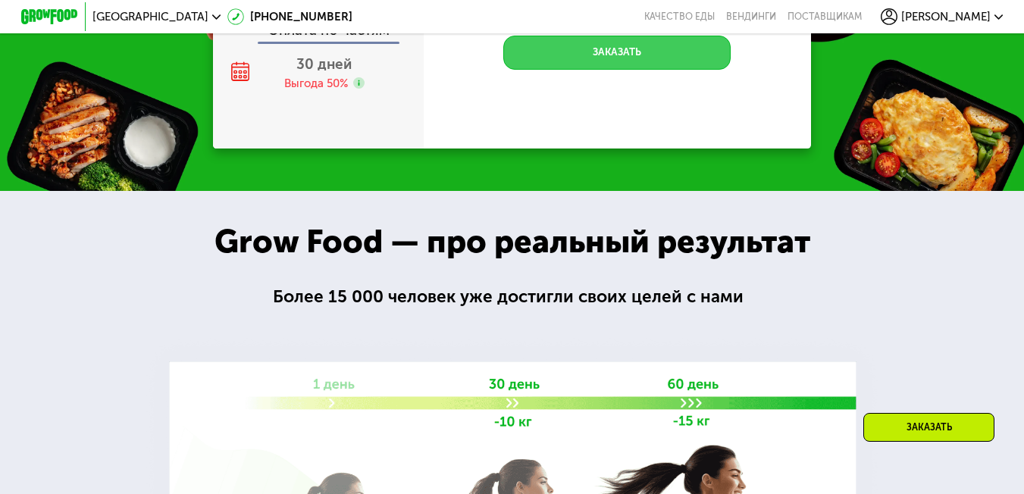
click at [656, 70] on button "Заказать" at bounding box center [616, 53] width 227 height 34
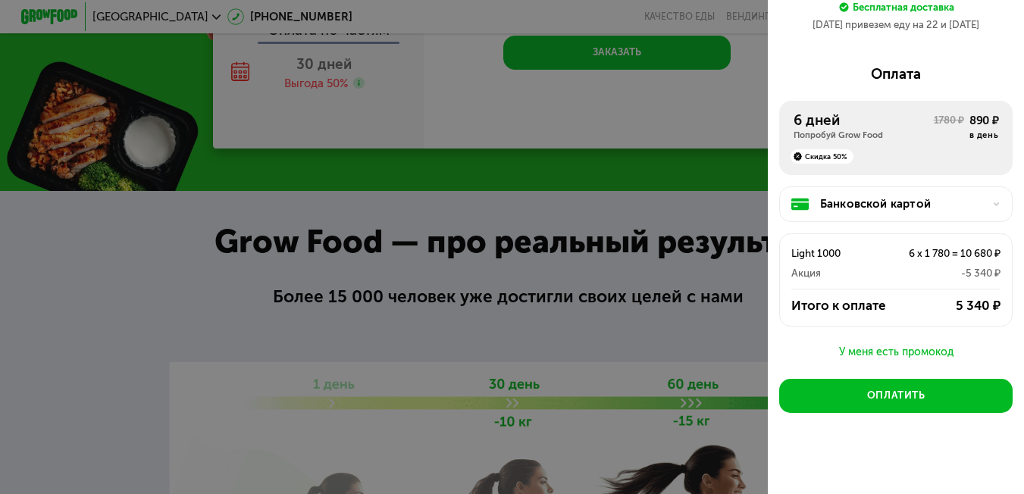
scroll to position [170, 0]
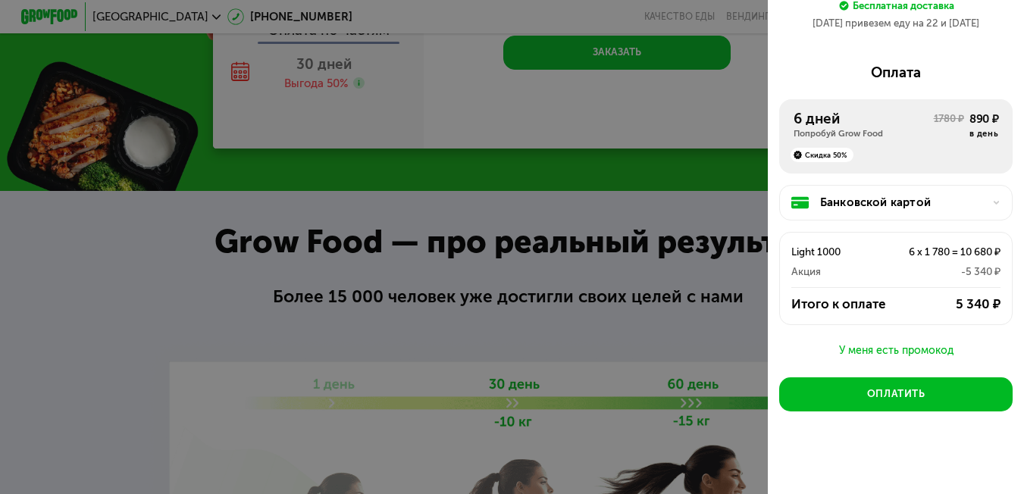
click at [723, 260] on div at bounding box center [512, 247] width 1024 height 494
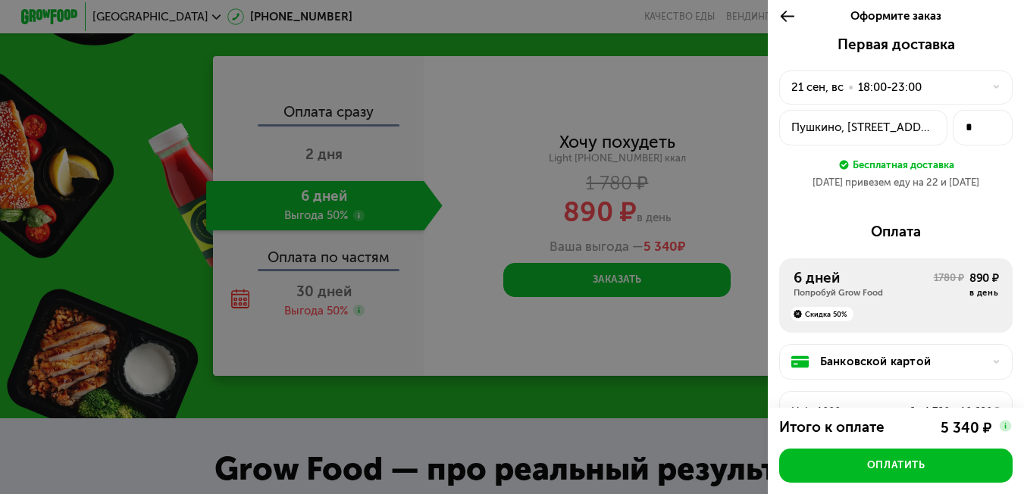
scroll to position [0, 0]
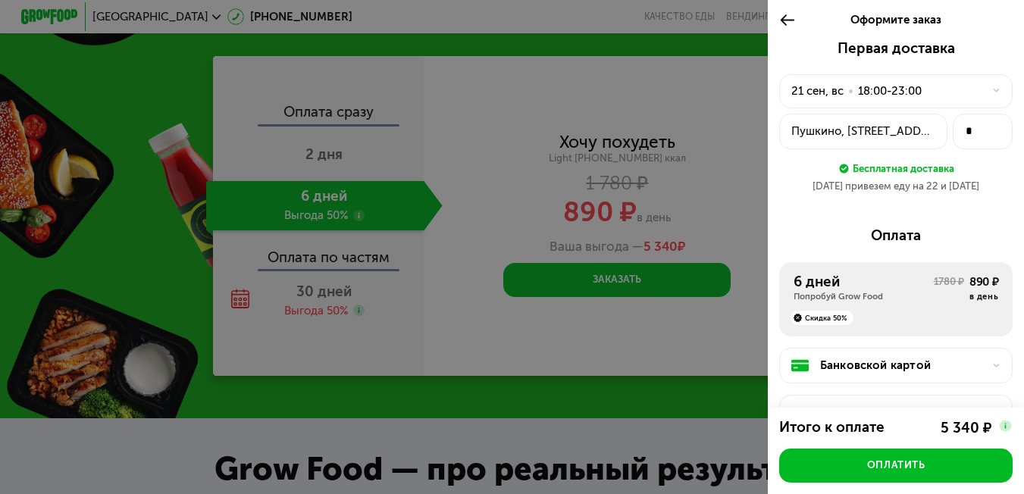
click at [787, 13] on icon at bounding box center [787, 19] width 16 height 17
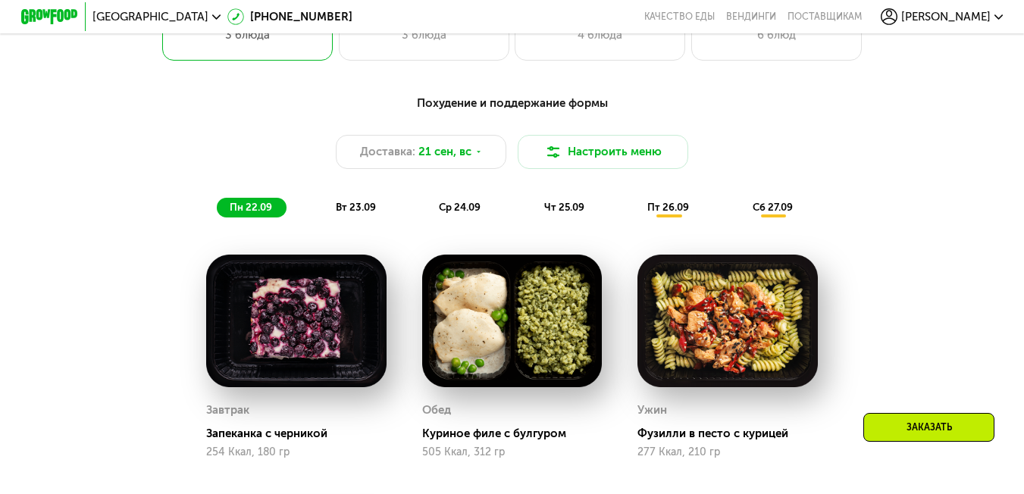
scroll to position [945, 0]
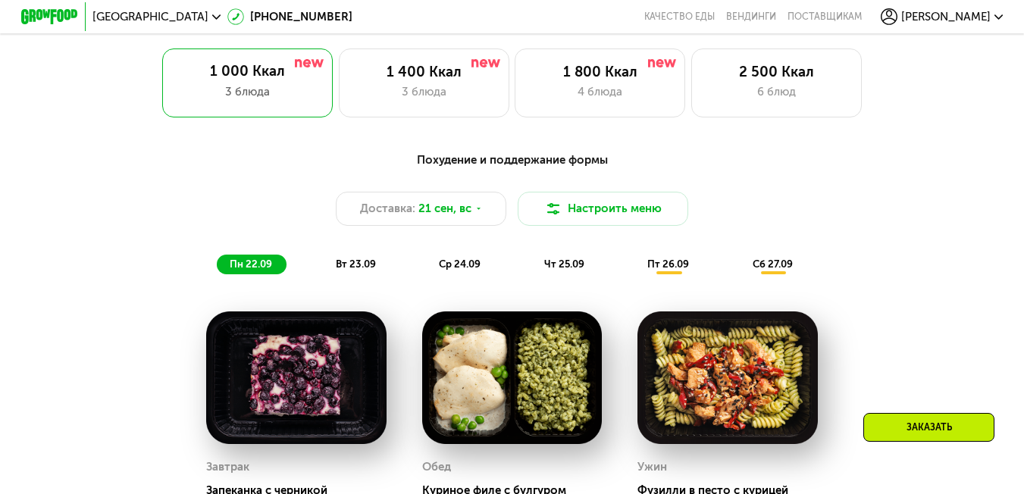
click at [670, 270] on span "пт 26.09" at bounding box center [668, 264] width 42 height 11
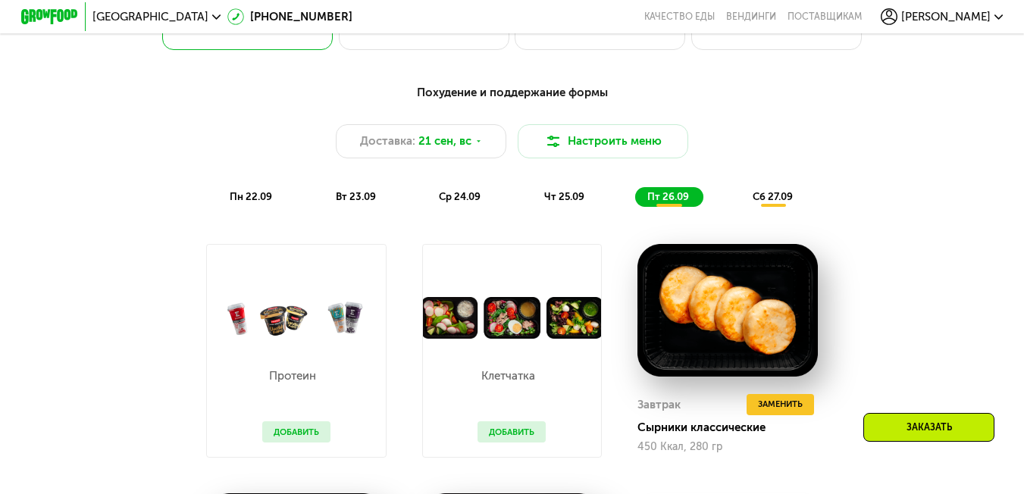
scroll to position [1097, 0]
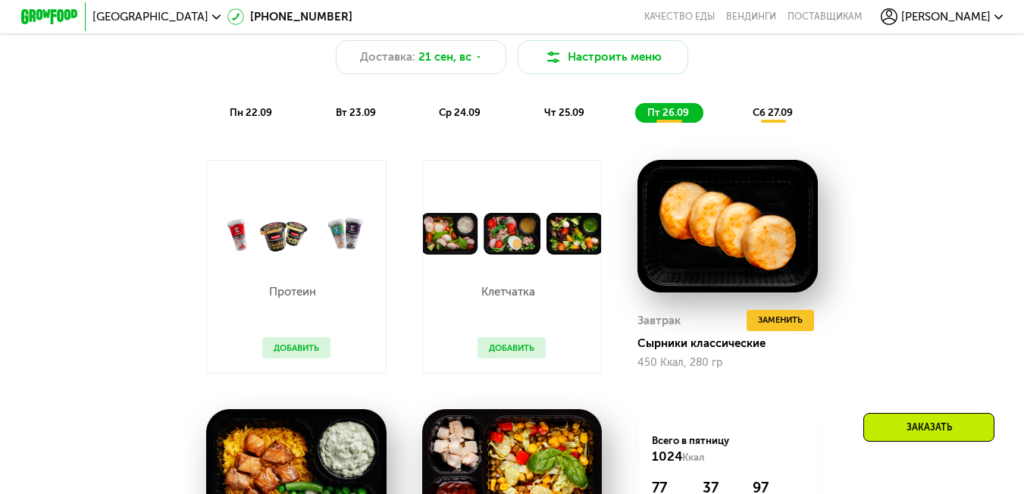
click at [521, 356] on button "Добавить" at bounding box center [512, 347] width 68 height 21
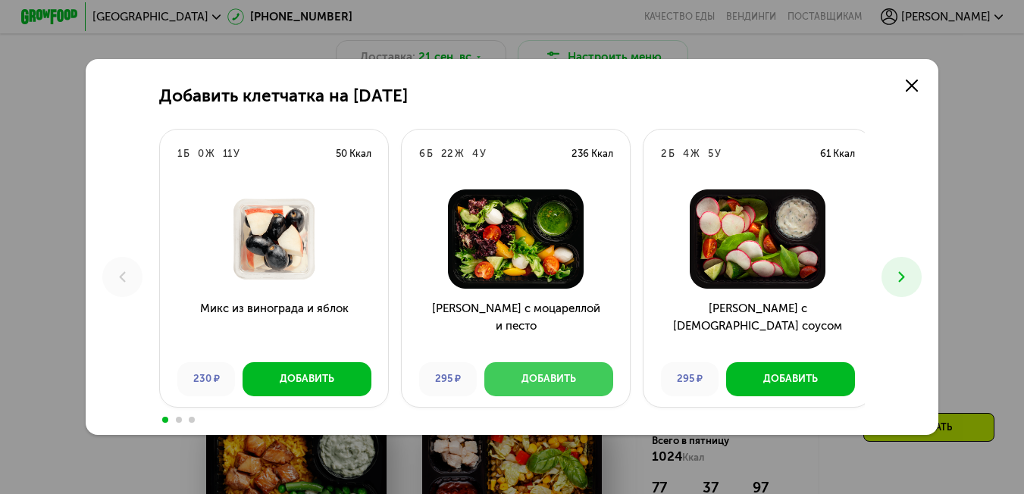
click at [522, 383] on div "Добавить" at bounding box center [549, 379] width 55 height 14
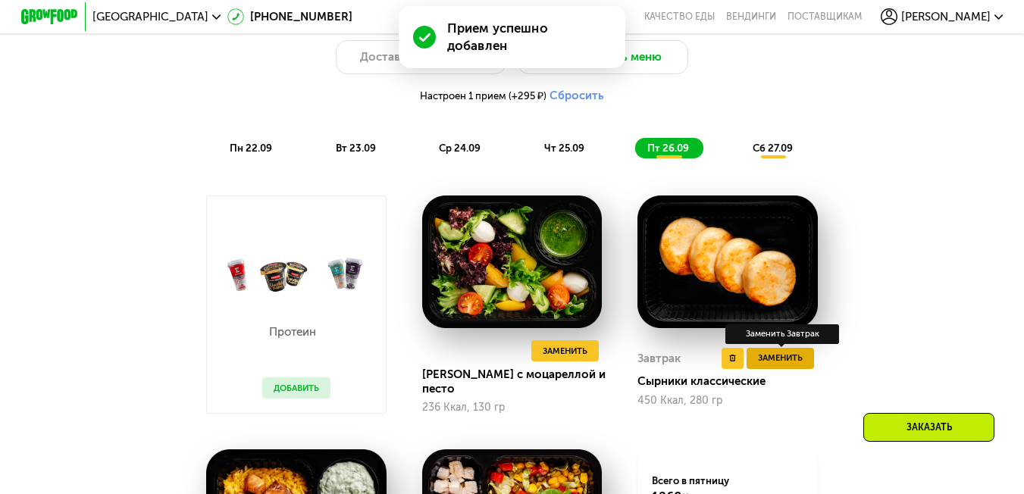
click at [785, 364] on span "Заменить" at bounding box center [780, 358] width 45 height 14
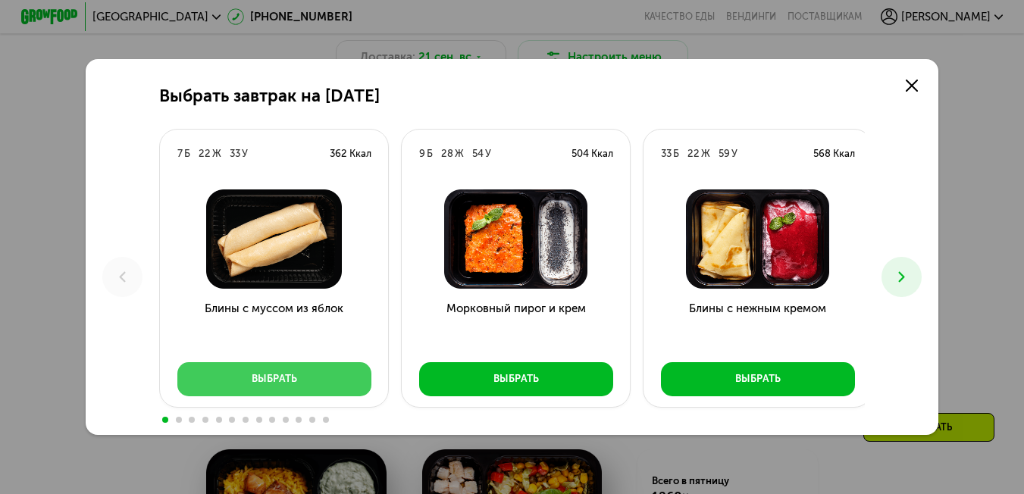
click at [331, 376] on button "Выбрать" at bounding box center [274, 379] width 194 height 34
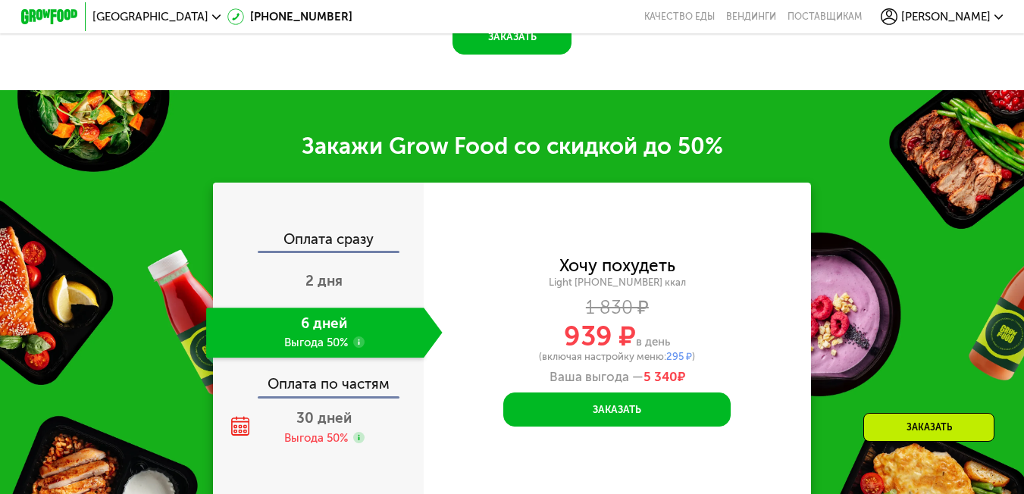
scroll to position [1855, 0]
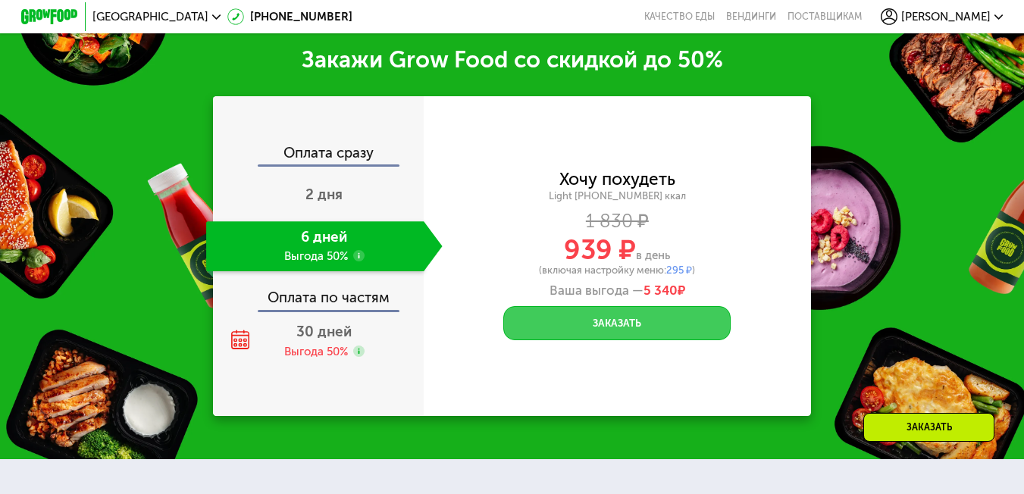
click at [637, 318] on button "Заказать" at bounding box center [616, 323] width 227 height 34
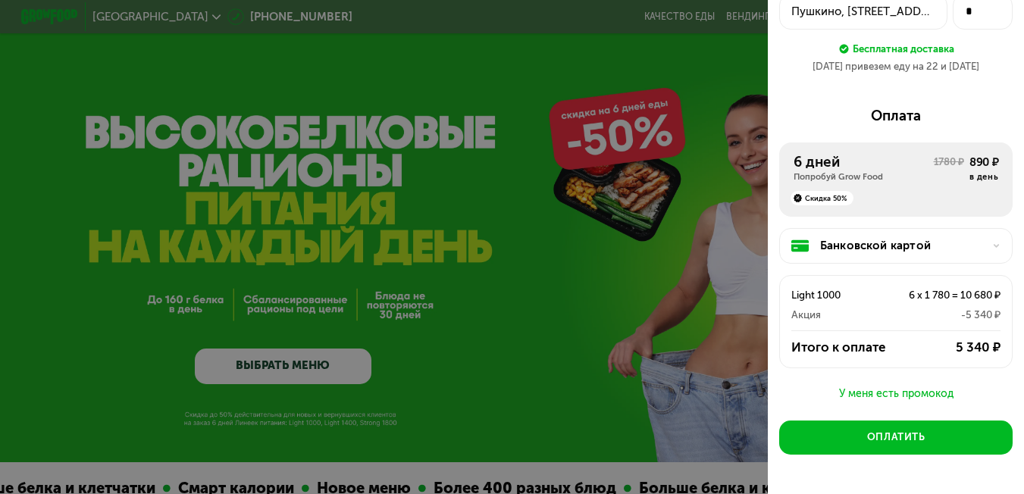
scroll to position [94, 0]
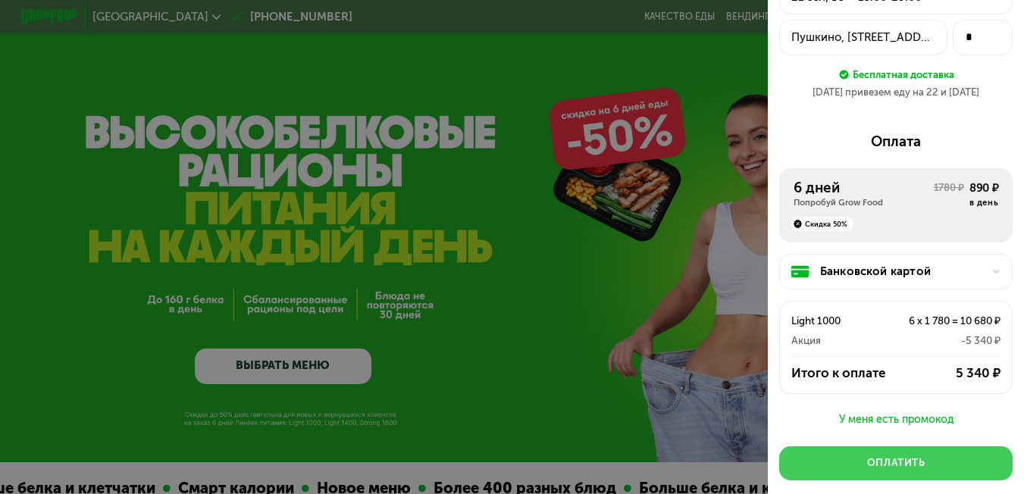
click at [886, 466] on div "Оплатить" at bounding box center [896, 463] width 58 height 14
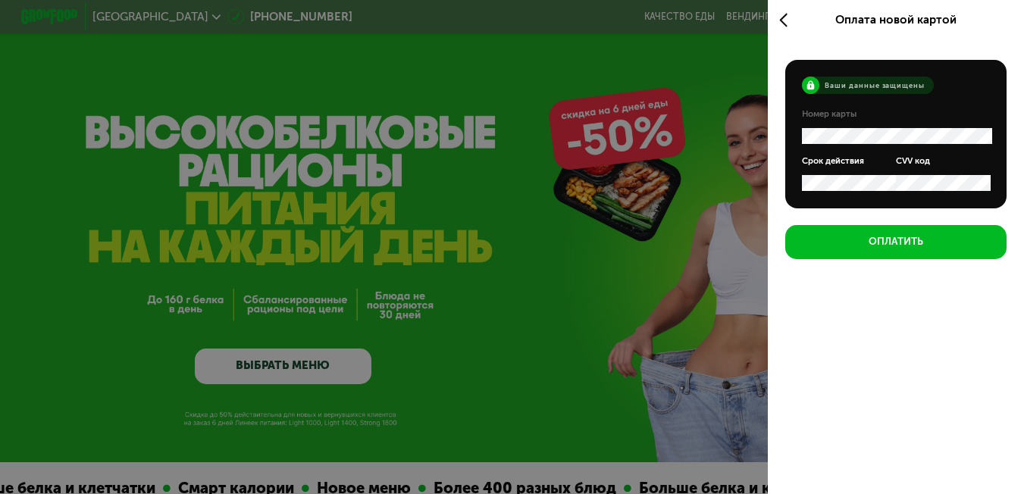
scroll to position [0, 0]
click at [976, 288] on div "Оплата новой картой Ваши данные защищены Номер карты Срок действия CVV код Опла…" at bounding box center [896, 247] width 256 height 494
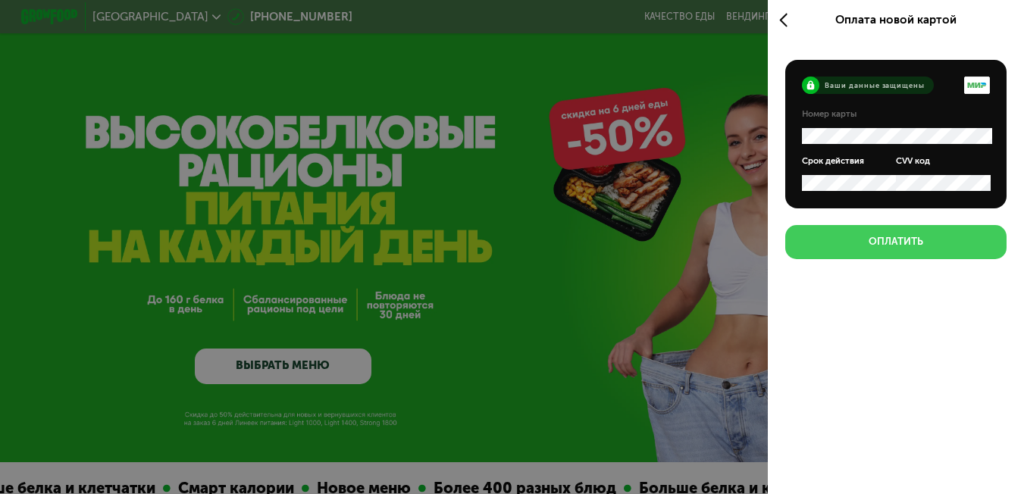
click at [908, 240] on div "Оплатить" at bounding box center [896, 242] width 55 height 14
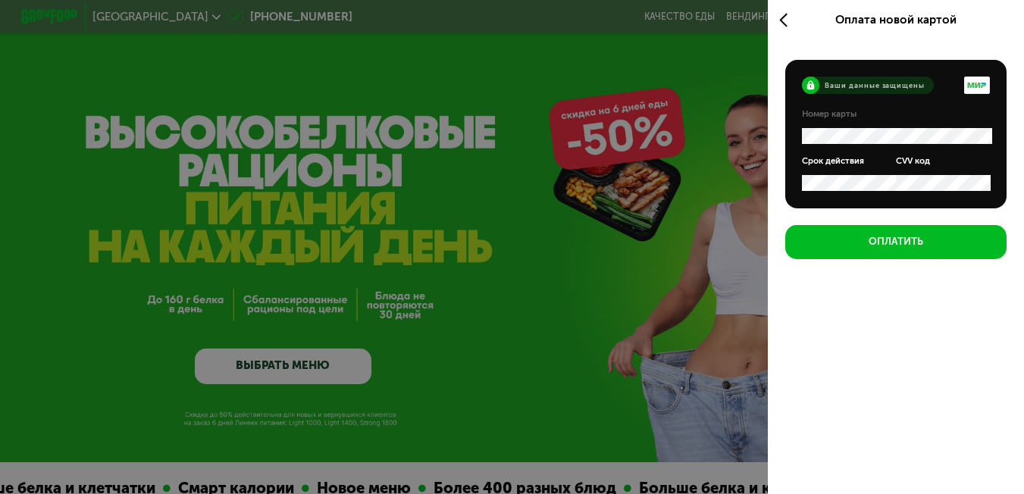
click at [782, 17] on icon at bounding box center [787, 19] width 16 height 17
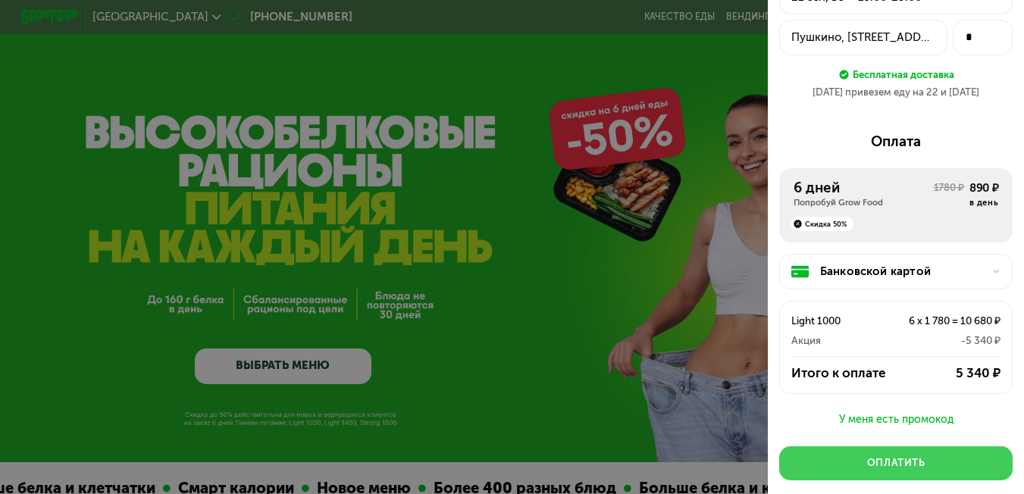
click at [886, 471] on div "Оплатить" at bounding box center [896, 463] width 58 height 14
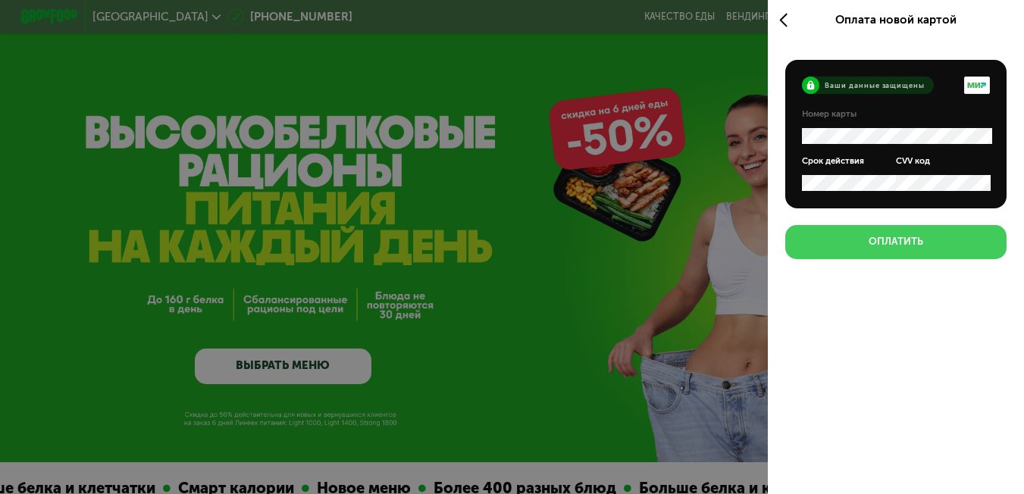
click at [949, 238] on button "Оплатить" at bounding box center [896, 242] width 222 height 34
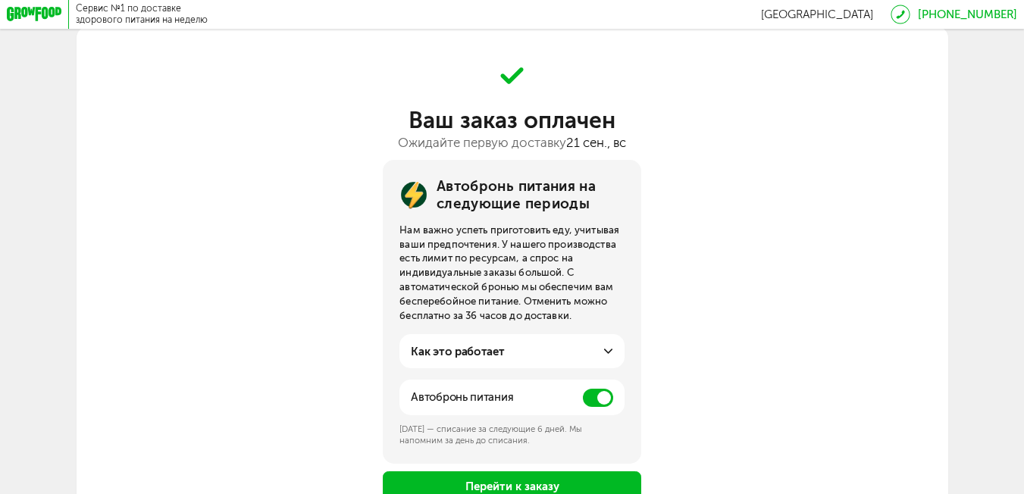
scroll to position [76, 0]
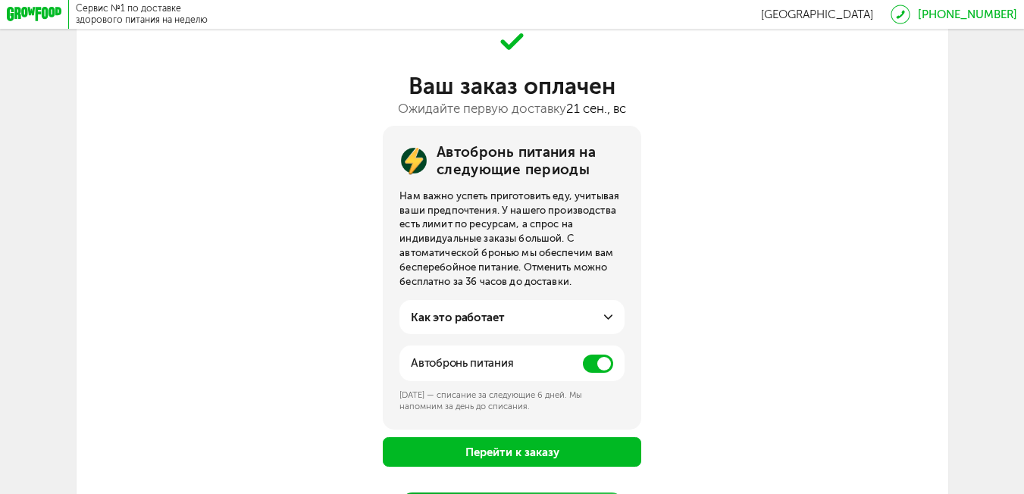
click at [594, 366] on span at bounding box center [598, 364] width 30 height 18
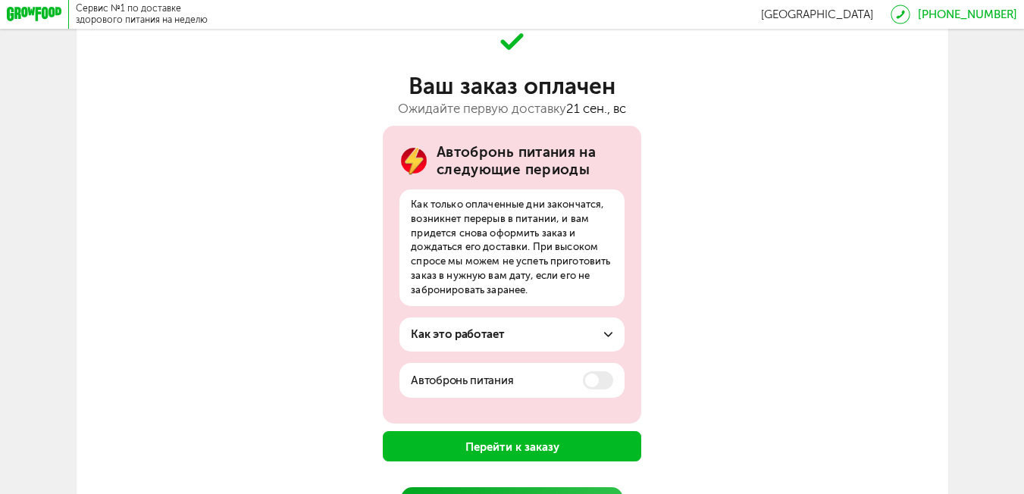
click at [560, 440] on button "Перейти к заказу" at bounding box center [512, 446] width 259 height 30
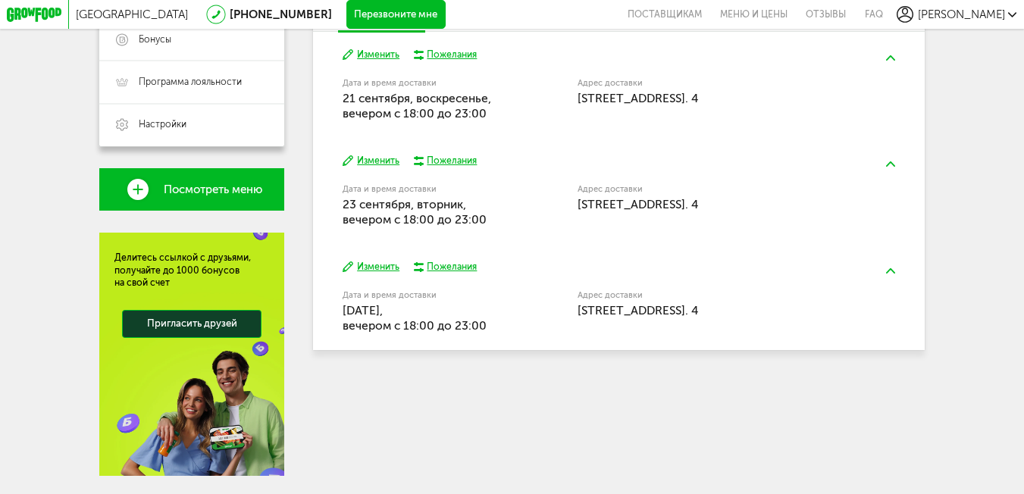
scroll to position [365, 0]
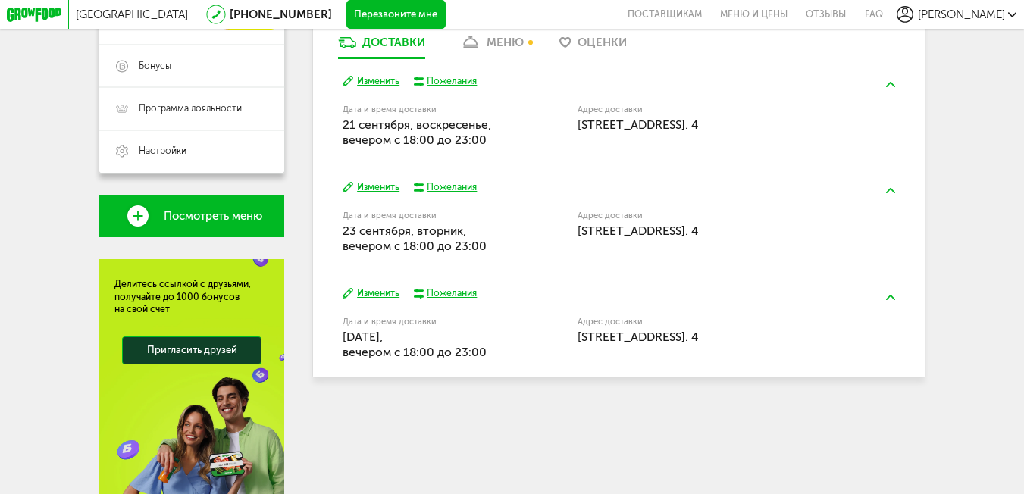
click at [455, 300] on div "Пожелания" at bounding box center [452, 293] width 50 height 13
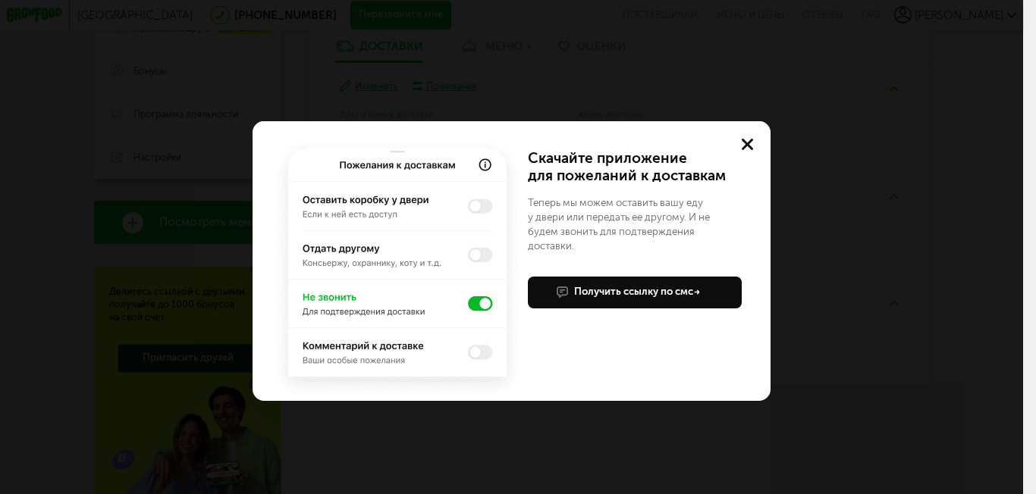
click at [483, 352] on img at bounding box center [397, 268] width 255 height 265
click at [484, 208] on img at bounding box center [397, 268] width 255 height 265
click at [478, 202] on img at bounding box center [397, 268] width 255 height 265
click at [484, 205] on img at bounding box center [397, 268] width 255 height 265
click at [476, 303] on img at bounding box center [397, 268] width 255 height 265
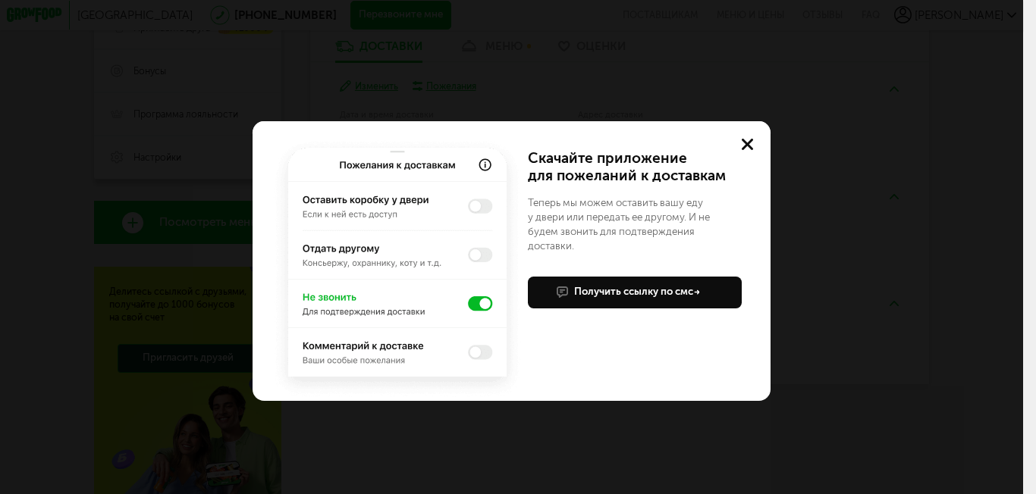
click at [472, 303] on img at bounding box center [397, 268] width 255 height 265
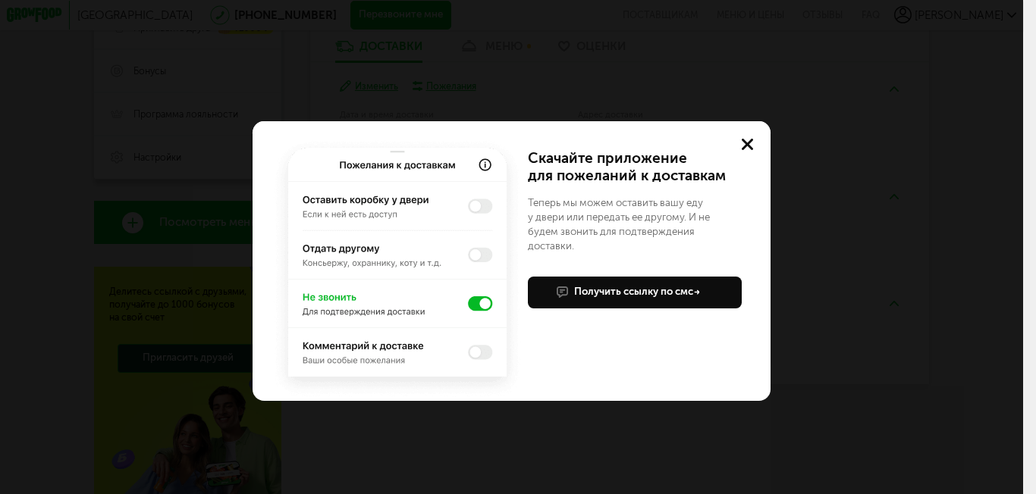
click at [474, 303] on img at bounding box center [397, 268] width 255 height 265
click at [748, 145] on use at bounding box center [746, 144] width 11 height 11
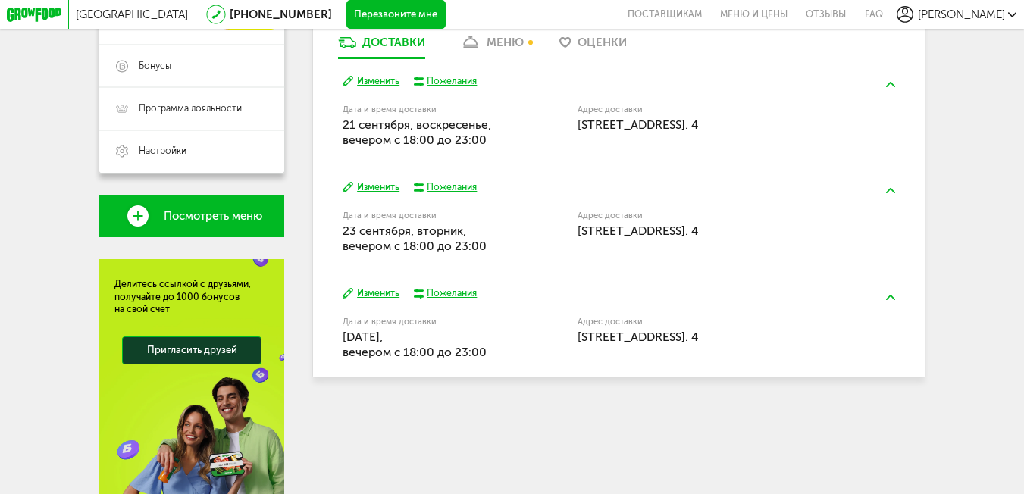
click at [893, 86] on img at bounding box center [890, 84] width 9 height 5
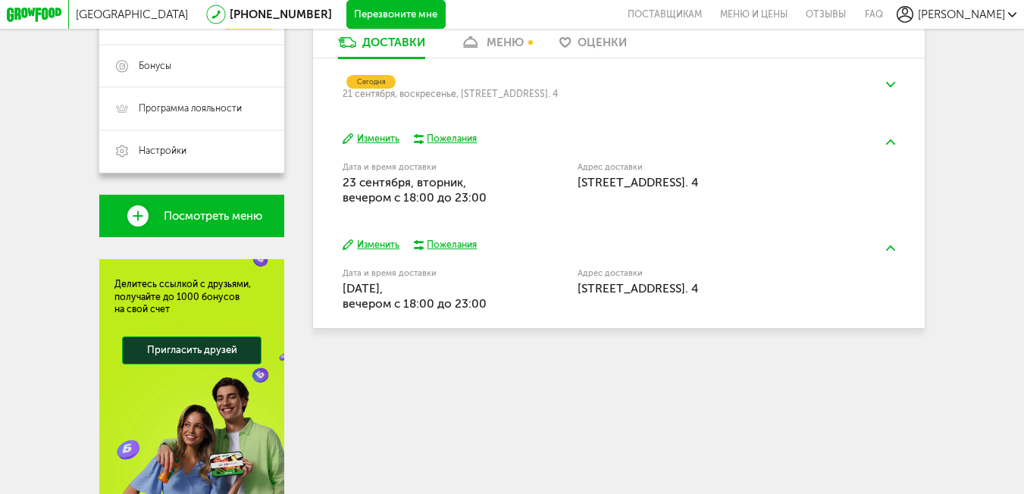
click at [895, 152] on button at bounding box center [891, 143] width 38 height 34
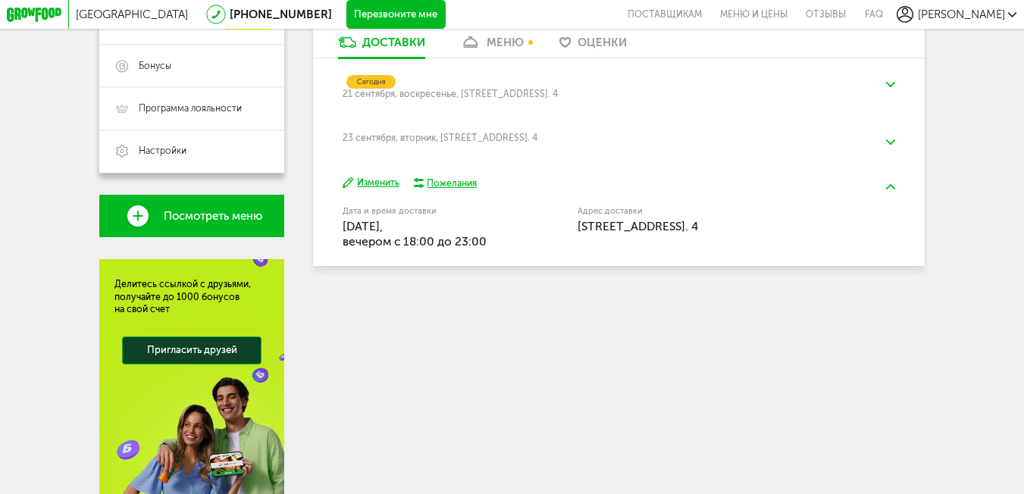
click at [892, 197] on button at bounding box center [891, 187] width 38 height 34
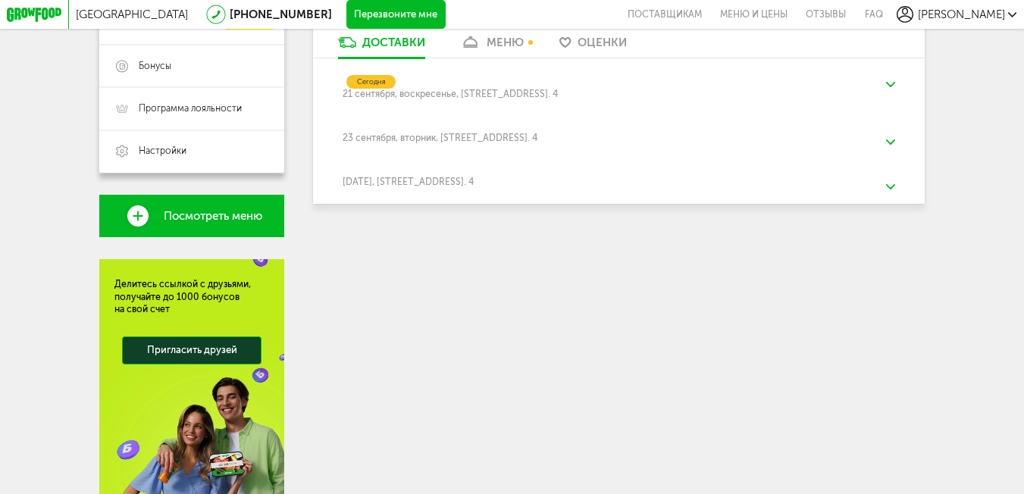
click at [688, 86] on div "Сегодня" at bounding box center [619, 82] width 553 height 14
click at [491, 41] on div "меню" at bounding box center [505, 43] width 37 height 14
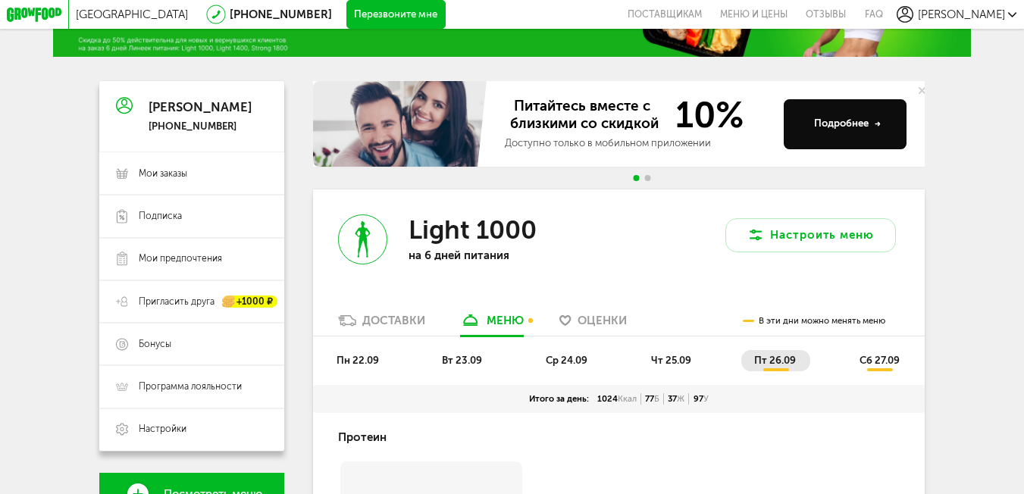
scroll to position [14, 0]
